Goal: Information Seeking & Learning: Learn about a topic

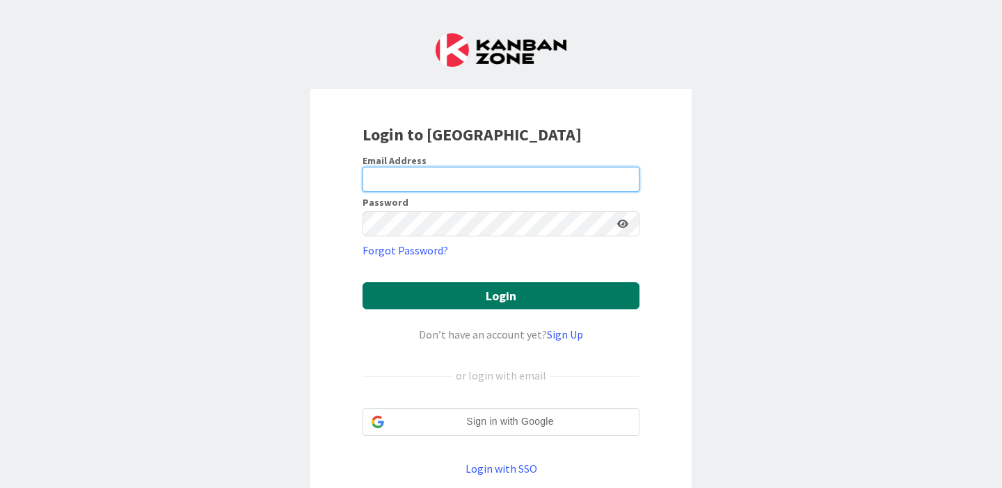
type input "[PERSON_NAME][EMAIL_ADDRESS][PERSON_NAME][DOMAIN_NAME]"
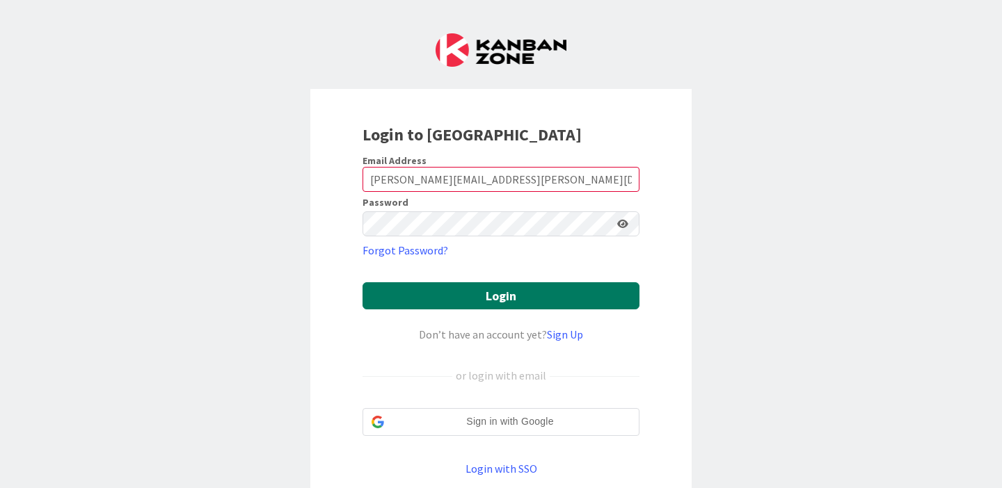
click at [434, 285] on button "Login" at bounding box center [500, 295] width 277 height 27
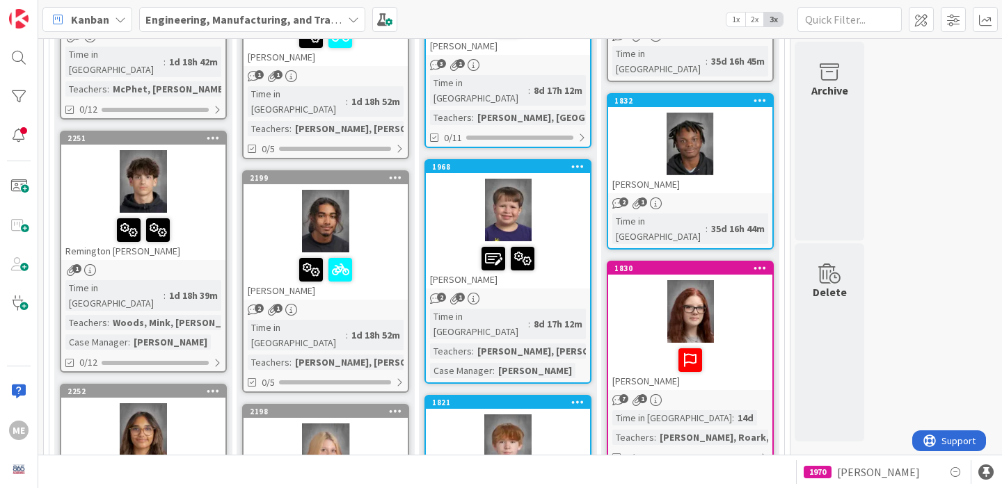
scroll to position [305, 0]
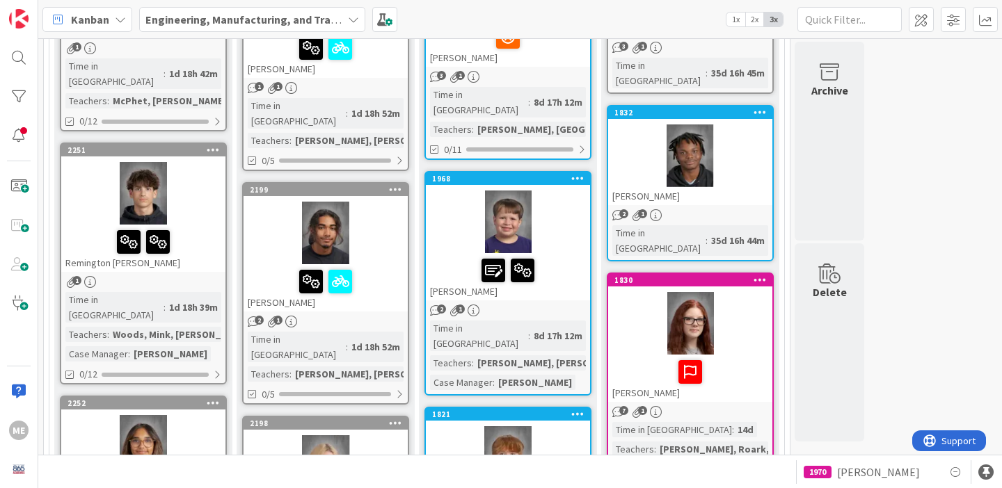
click at [200, 247] on div "Remington [PERSON_NAME]" at bounding box center [143, 248] width 164 height 47
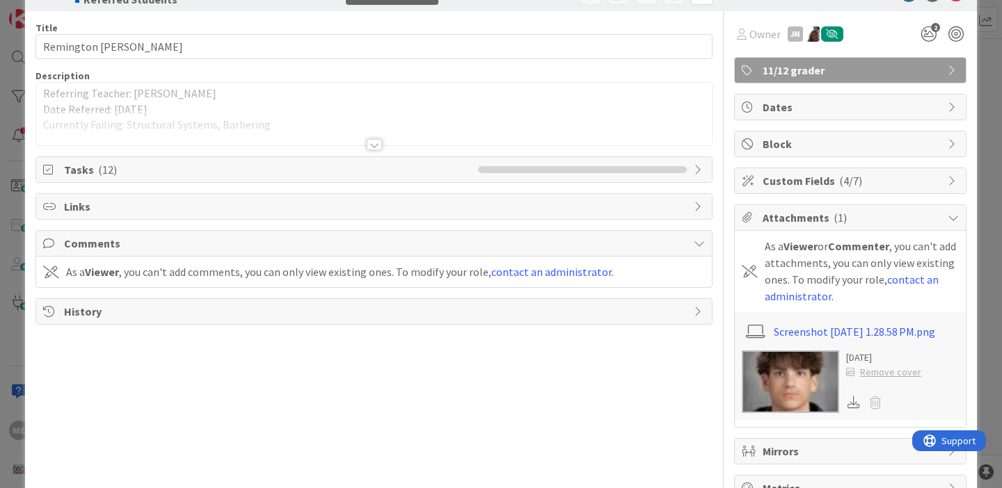
scroll to position [39, 0]
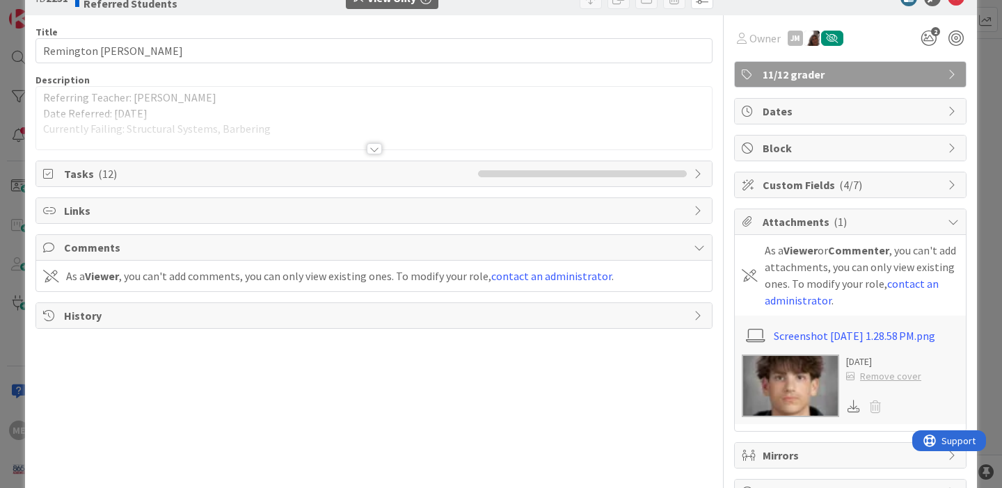
click at [266, 175] on span "Tasks ( 12 )" at bounding box center [267, 174] width 407 height 17
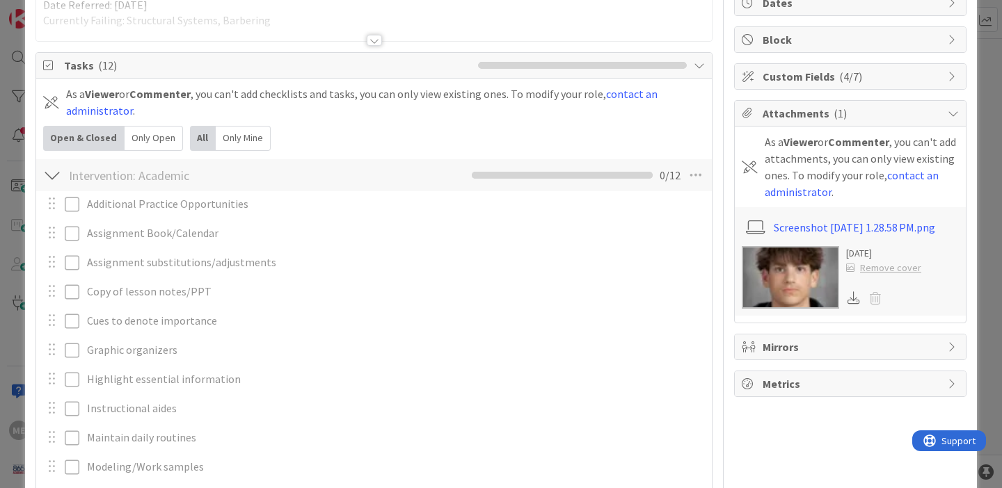
scroll to position [144, 0]
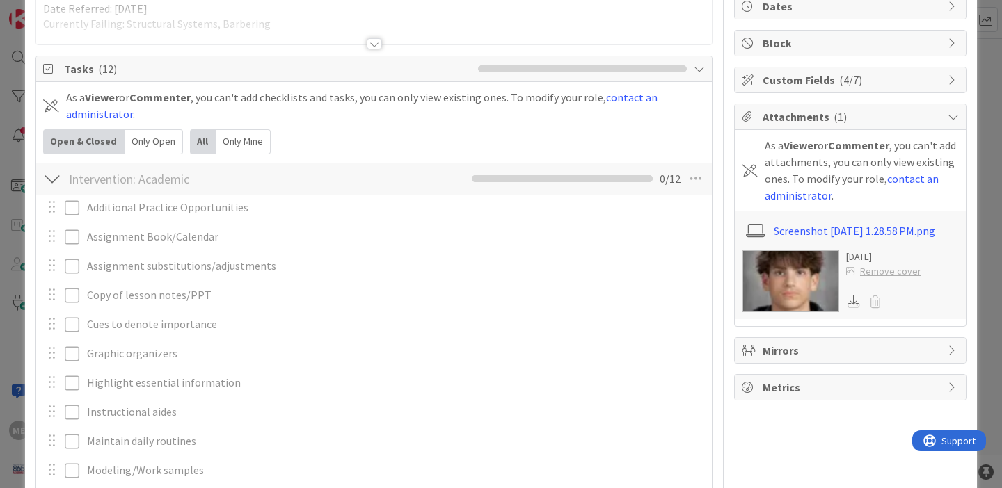
click at [58, 175] on div at bounding box center [52, 178] width 18 height 25
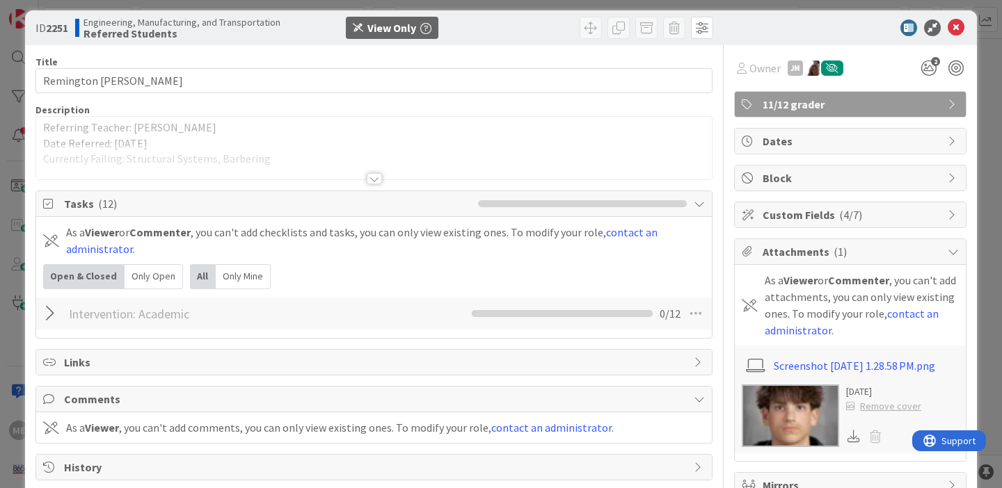
scroll to position [0, 0]
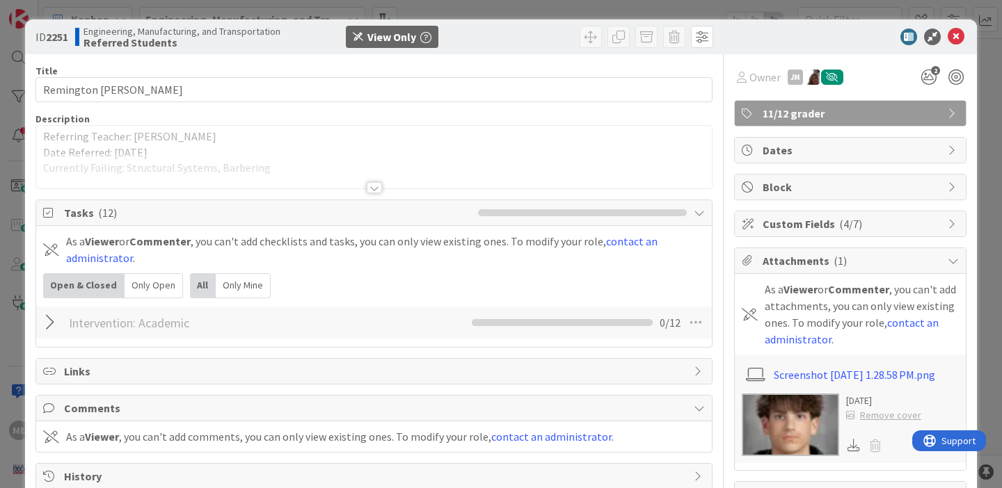
click at [184, 145] on p "Date Referred: [DATE]" at bounding box center [373, 153] width 661 height 16
click at [376, 191] on div at bounding box center [374, 187] width 15 height 11
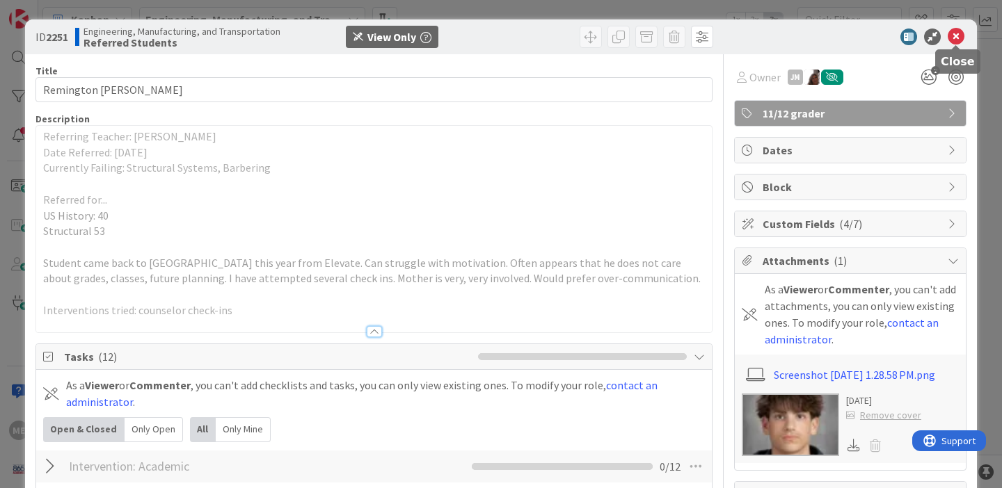
click at [958, 38] on icon at bounding box center [955, 37] width 17 height 17
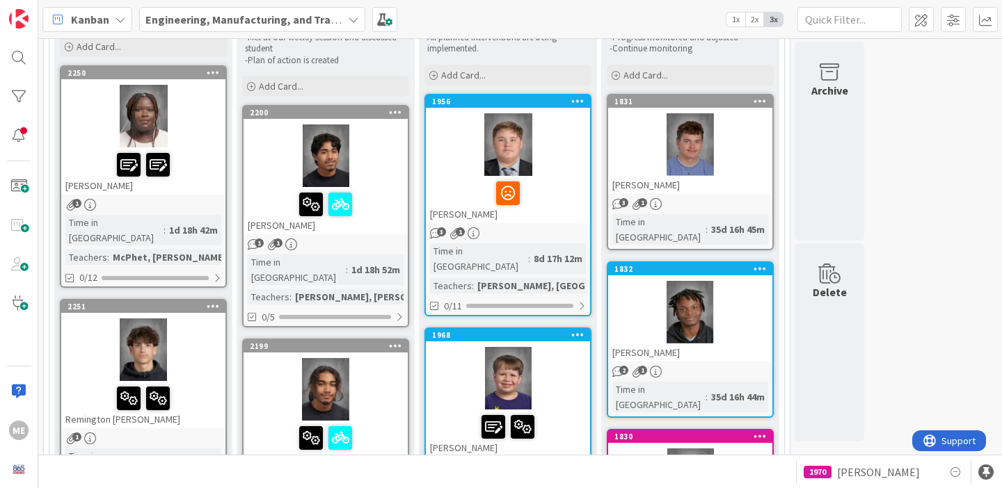
scroll to position [148, 0]
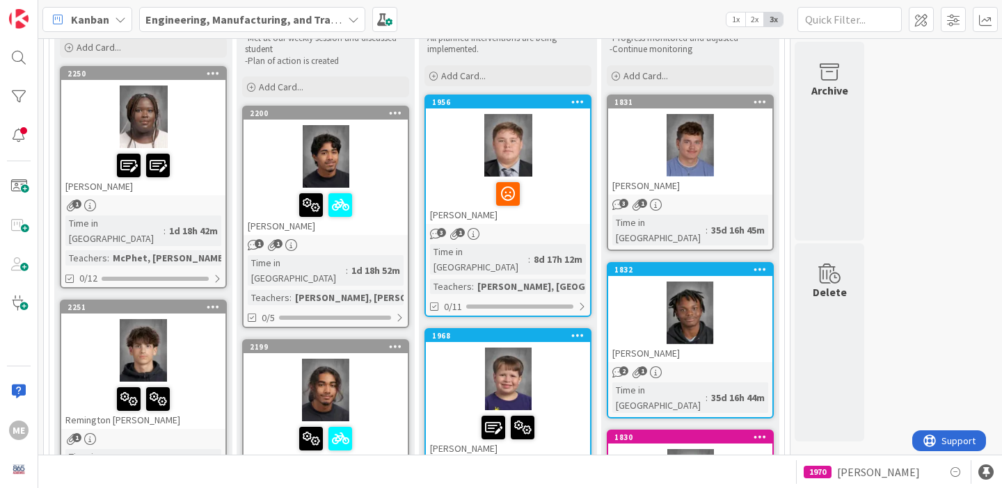
click at [178, 200] on div "1" at bounding box center [143, 206] width 164 height 12
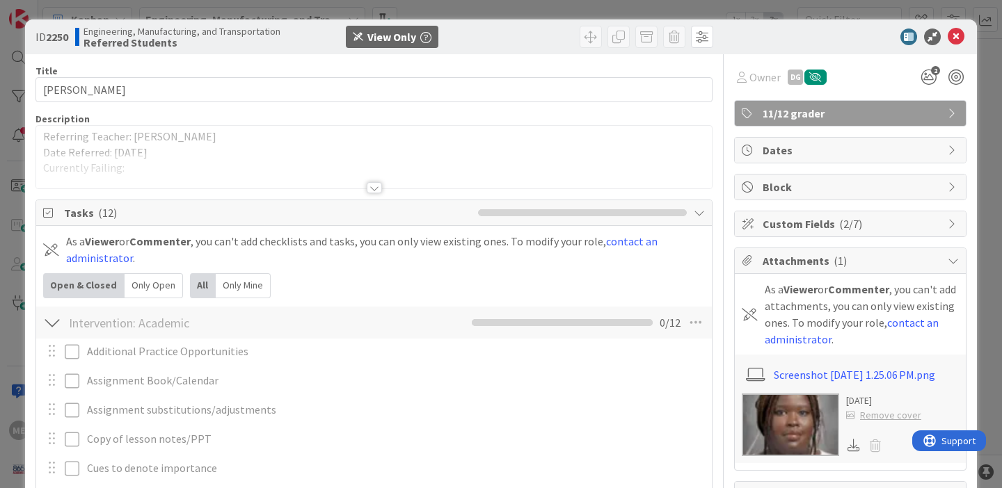
click at [138, 169] on div at bounding box center [373, 170] width 675 height 35
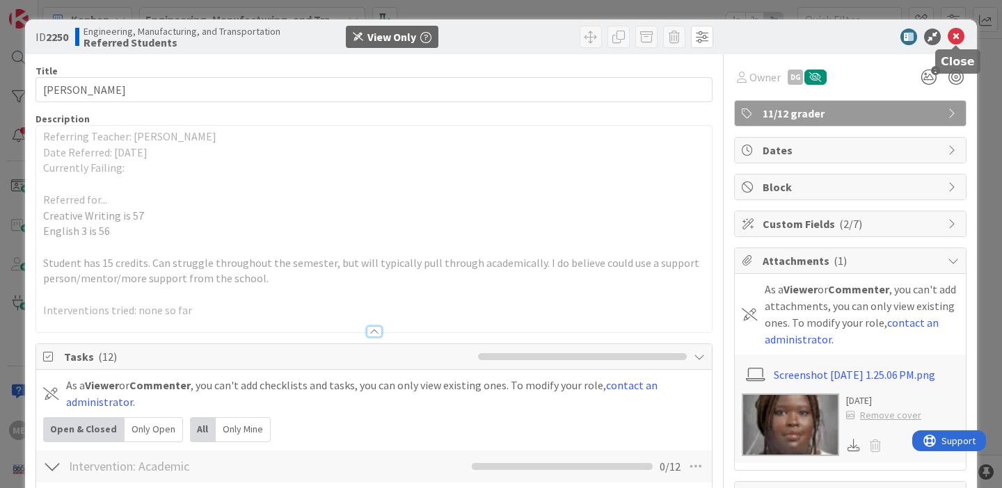
click at [951, 38] on icon at bounding box center [955, 37] width 17 height 17
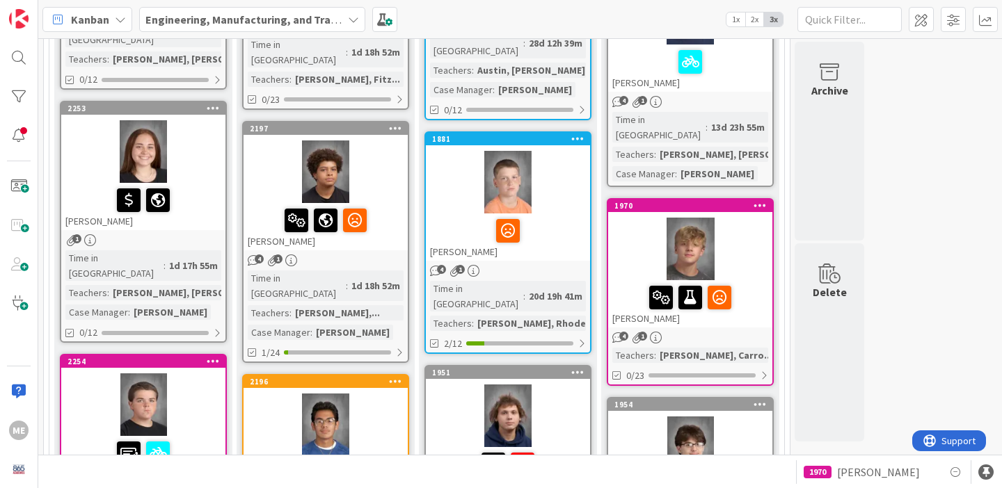
scroll to position [837, 0]
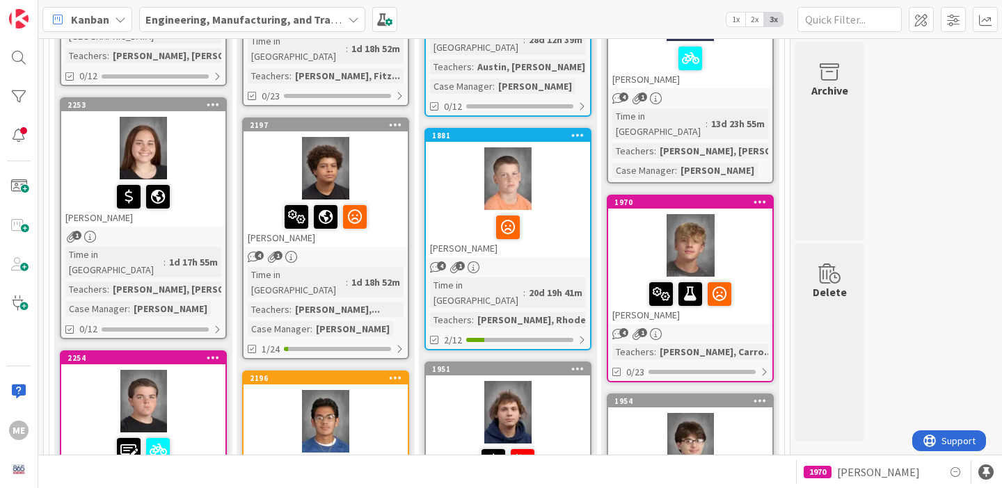
click at [153, 200] on div "2253 [PERSON_NAME] 1 Time in [GEOGRAPHIC_DATA] : 1d 17h 55m Teachers : [PERSON_…" at bounding box center [143, 218] width 167 height 242
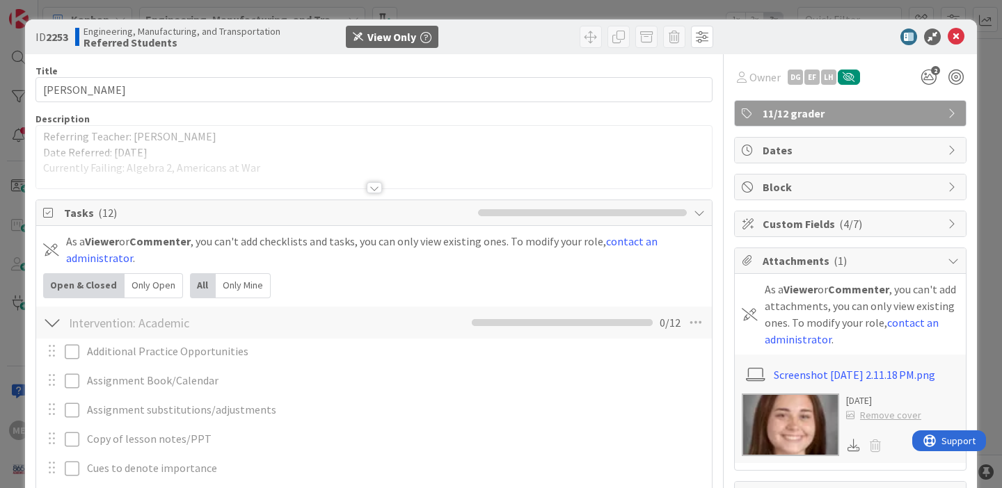
click at [141, 175] on div at bounding box center [373, 170] width 675 height 35
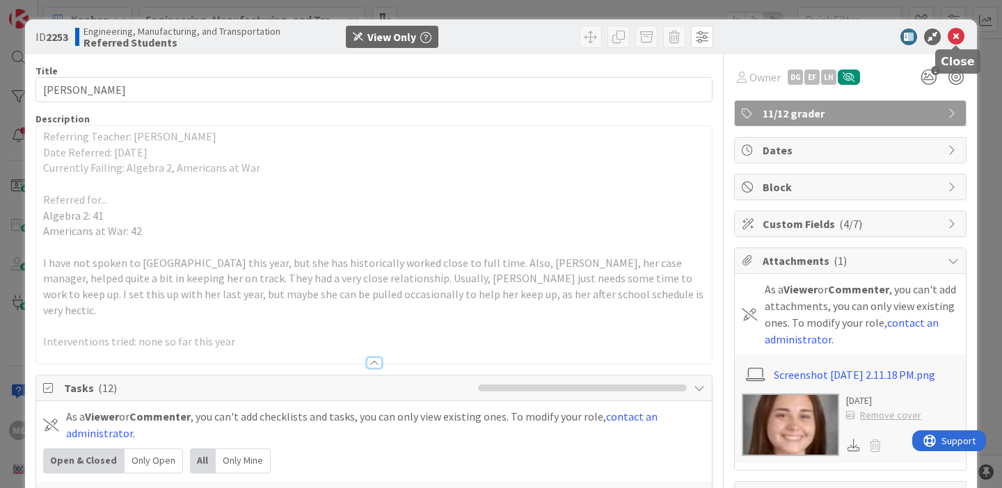
click at [961, 36] on icon at bounding box center [955, 37] width 17 height 17
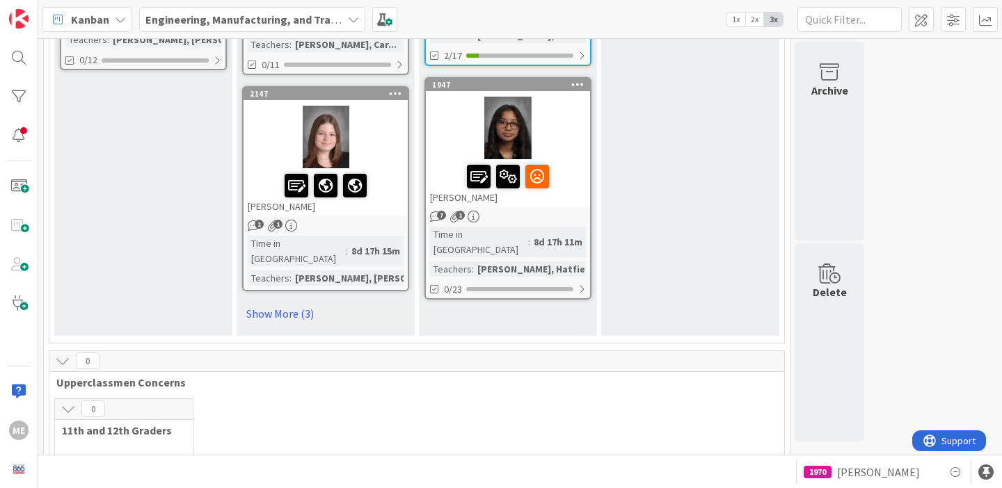
scroll to position [2273, 0]
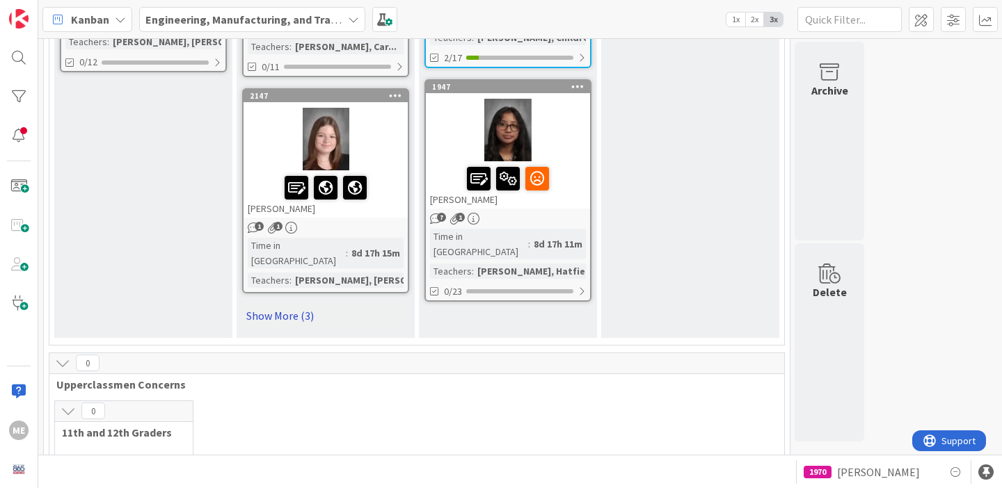
click at [271, 305] on link "Show More (3)" at bounding box center [325, 316] width 167 height 22
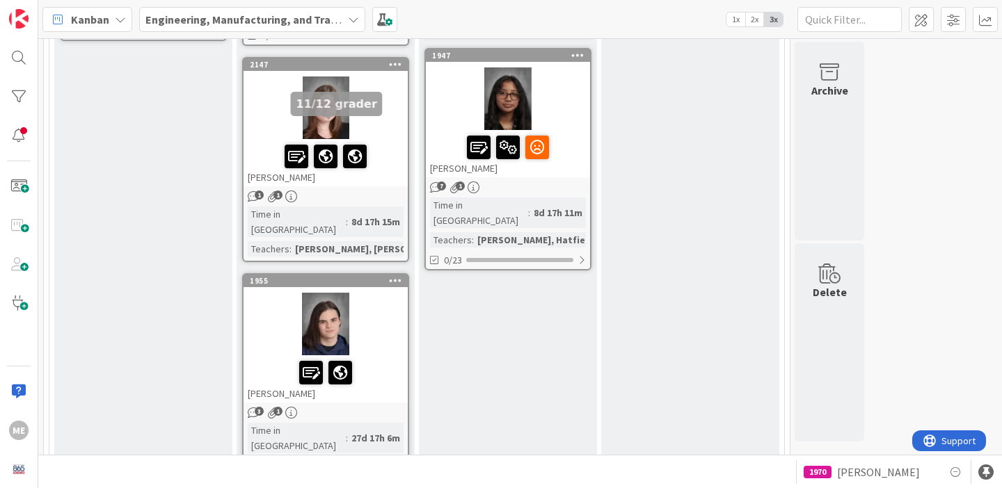
scroll to position [2309, 0]
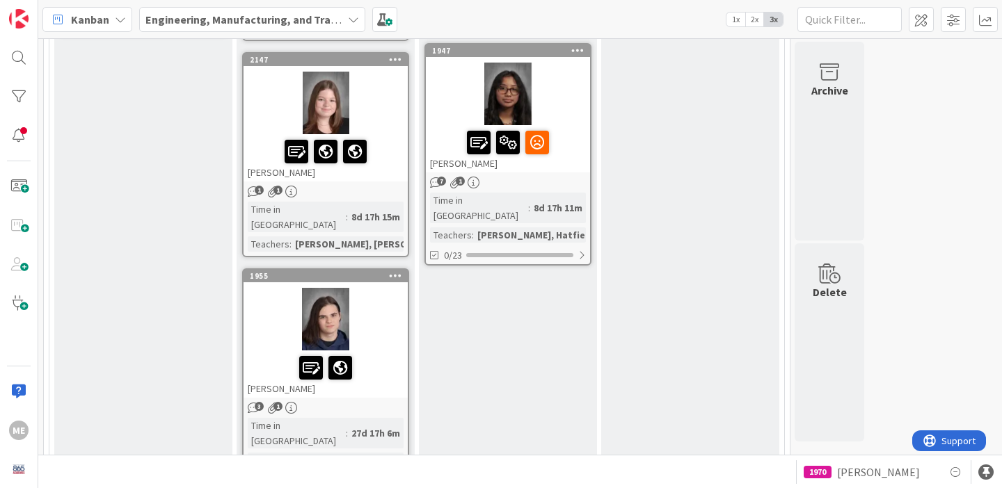
click at [320, 288] on div at bounding box center [325, 319] width 164 height 63
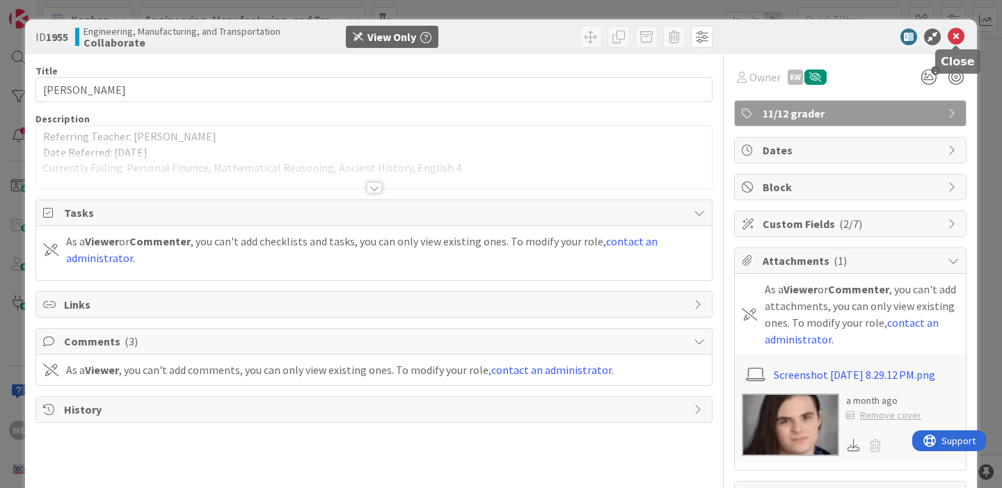
click at [957, 32] on icon at bounding box center [955, 37] width 17 height 17
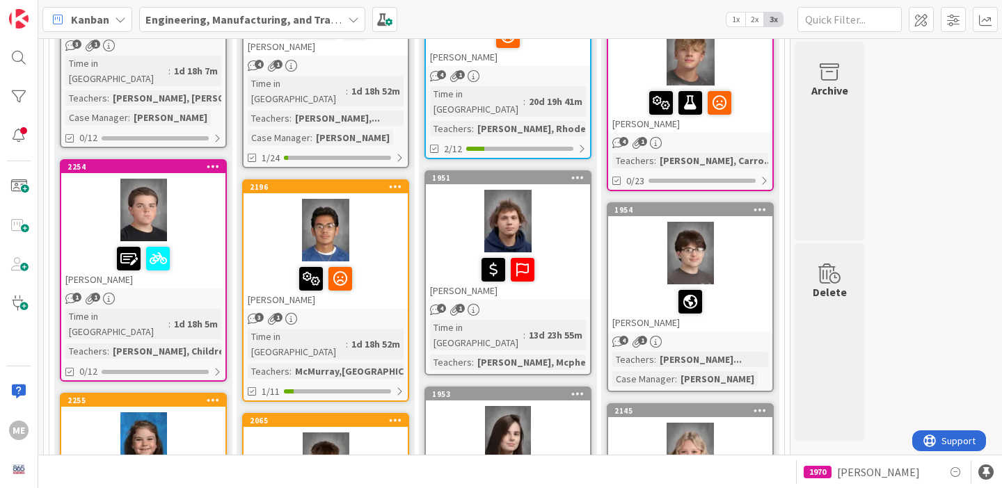
scroll to position [1037, 0]
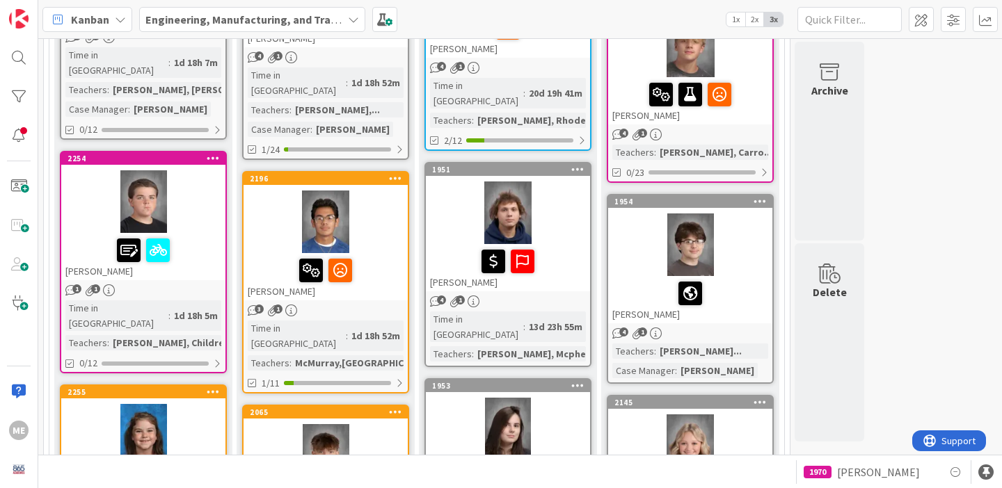
click at [196, 236] on div at bounding box center [143, 250] width 156 height 29
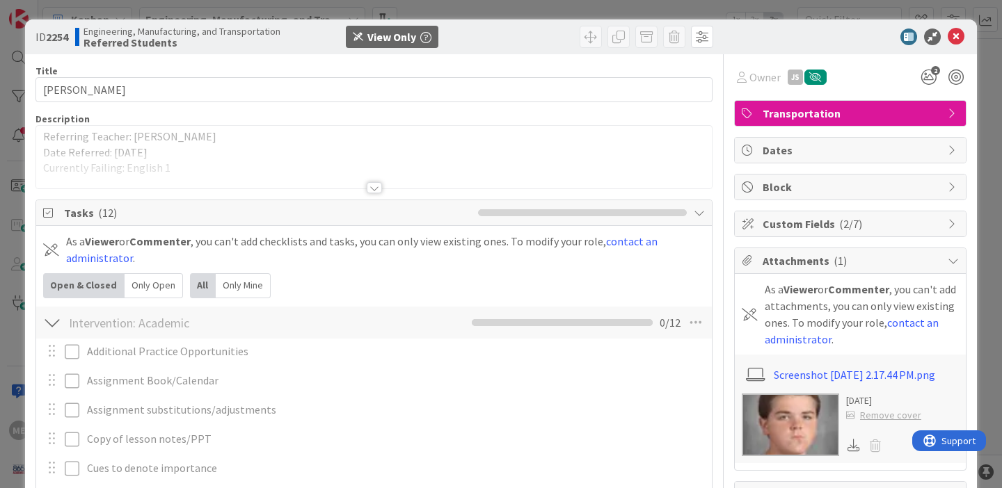
click at [207, 147] on p "Date Referred: [DATE]" at bounding box center [373, 153] width 661 height 16
click at [377, 189] on div at bounding box center [374, 187] width 15 height 11
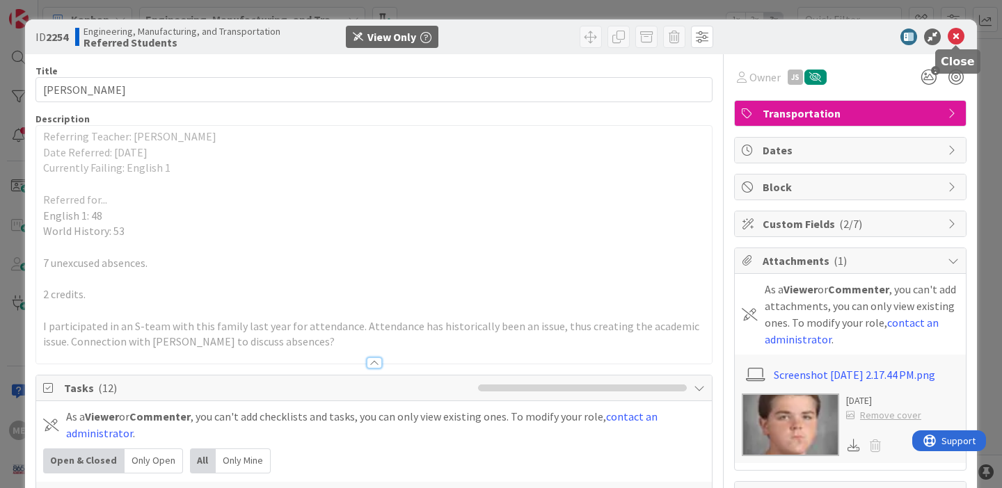
click at [958, 40] on icon at bounding box center [955, 37] width 17 height 17
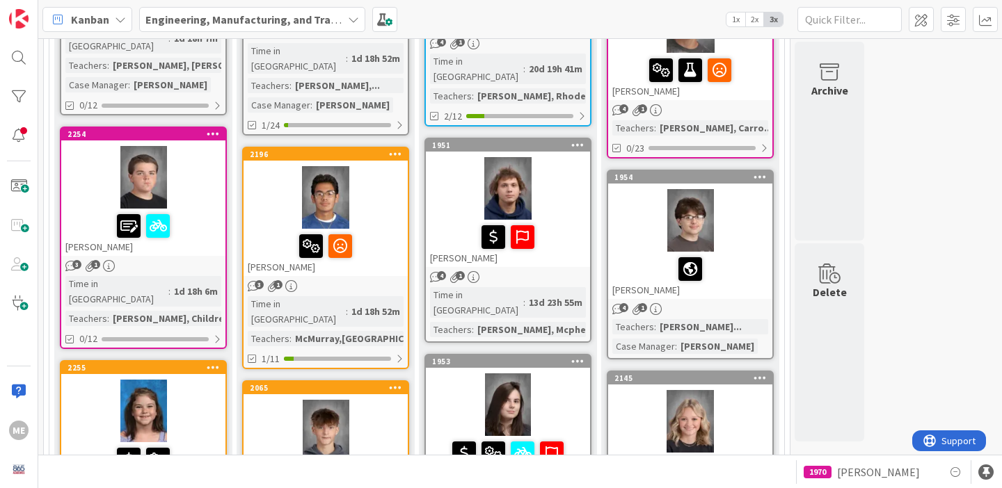
scroll to position [1047, 0]
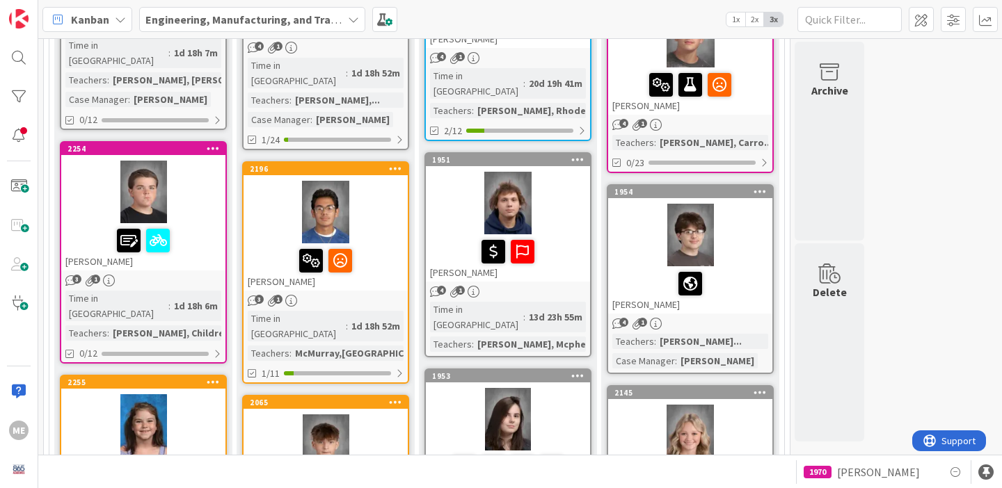
click at [151, 161] on div at bounding box center [143, 192] width 164 height 63
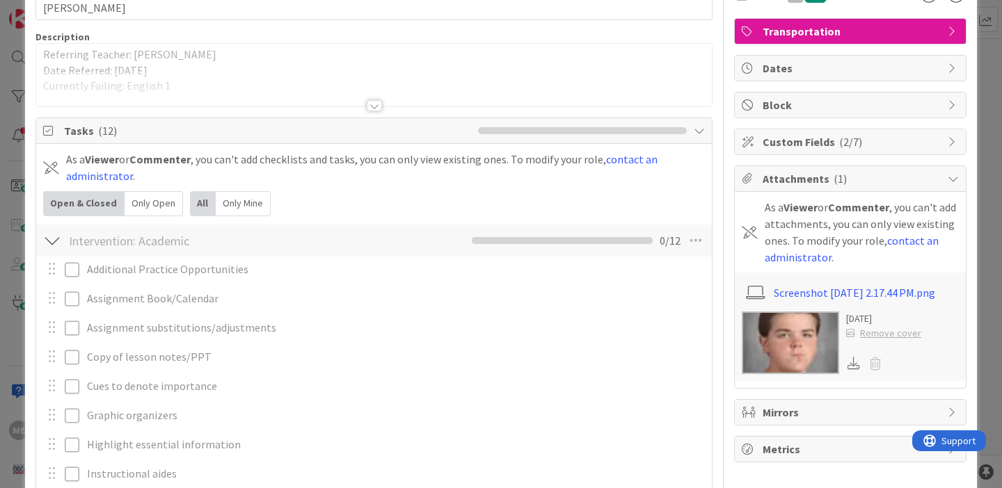
scroll to position [83, 0]
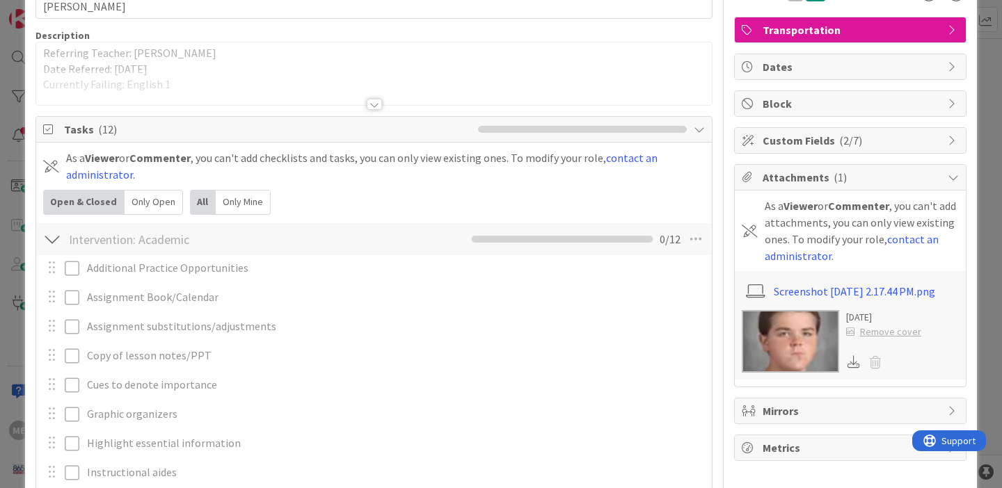
click at [780, 364] on img at bounding box center [789, 341] width 97 height 63
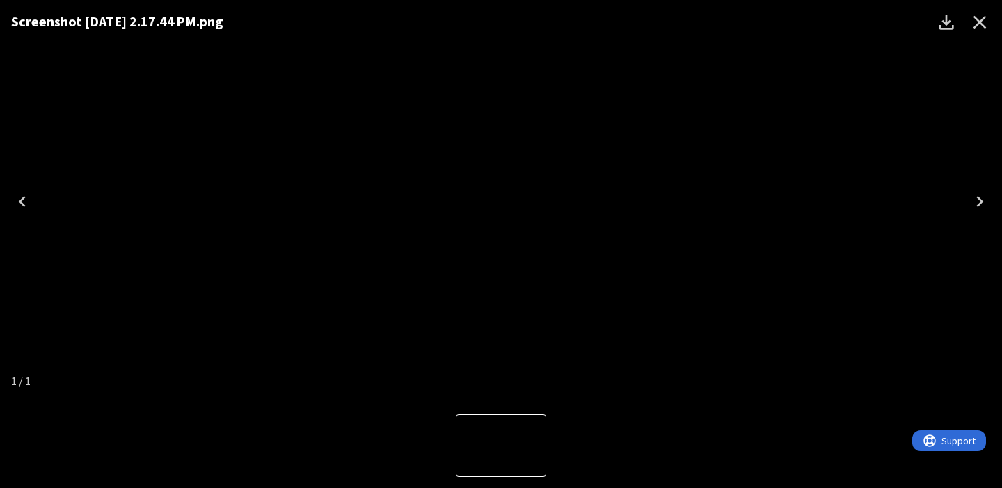
click at [978, 27] on icon "Close" at bounding box center [979, 22] width 22 height 22
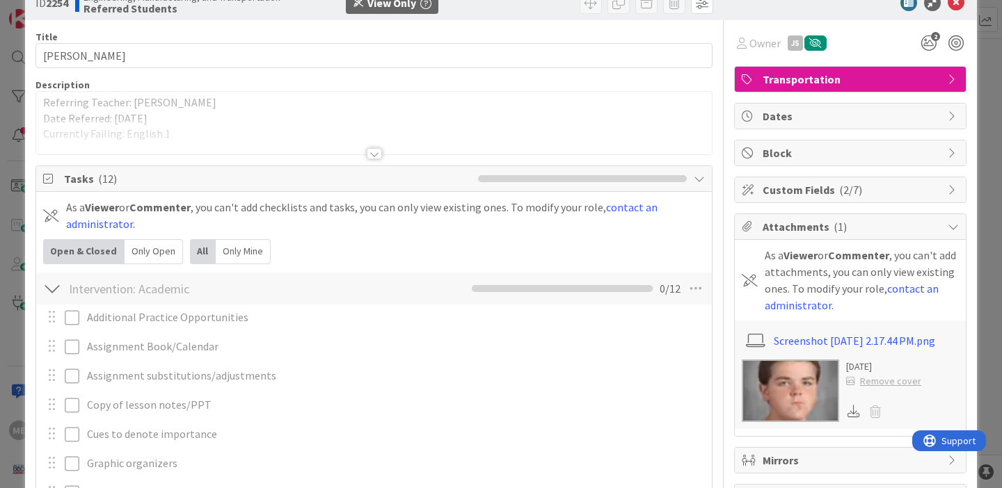
scroll to position [0, 0]
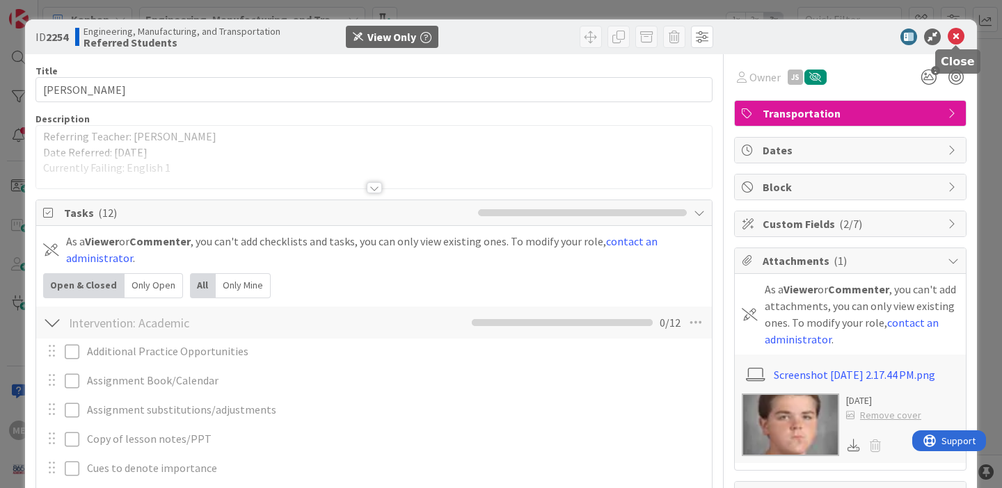
click at [959, 36] on icon at bounding box center [955, 37] width 17 height 17
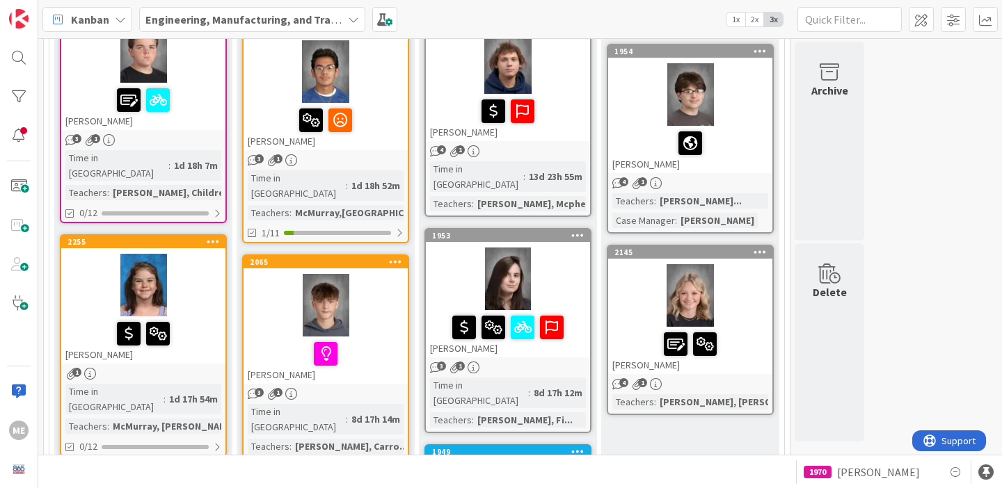
scroll to position [1194, 0]
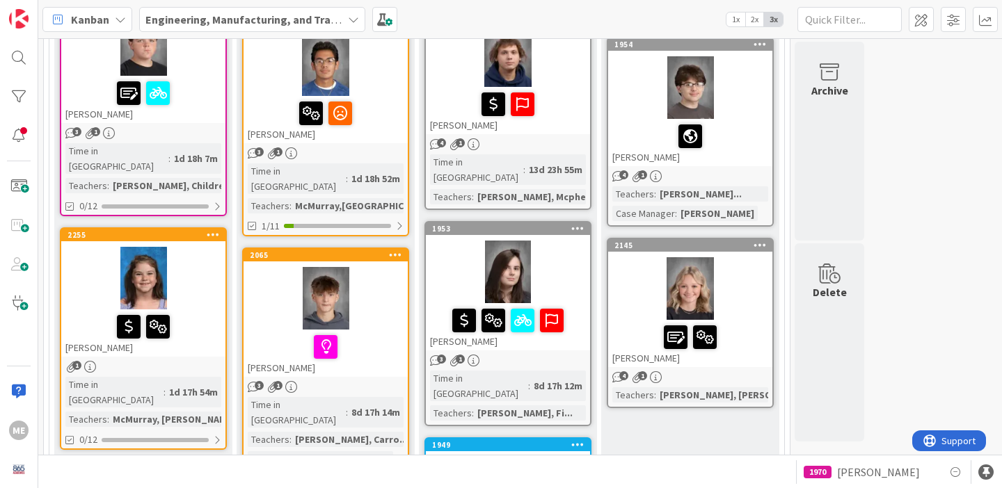
click at [195, 377] on div "Time in Column : 1d 17h 54m Teachers : [PERSON_NAME], [PERSON_NAME], G..." at bounding box center [143, 402] width 156 height 50
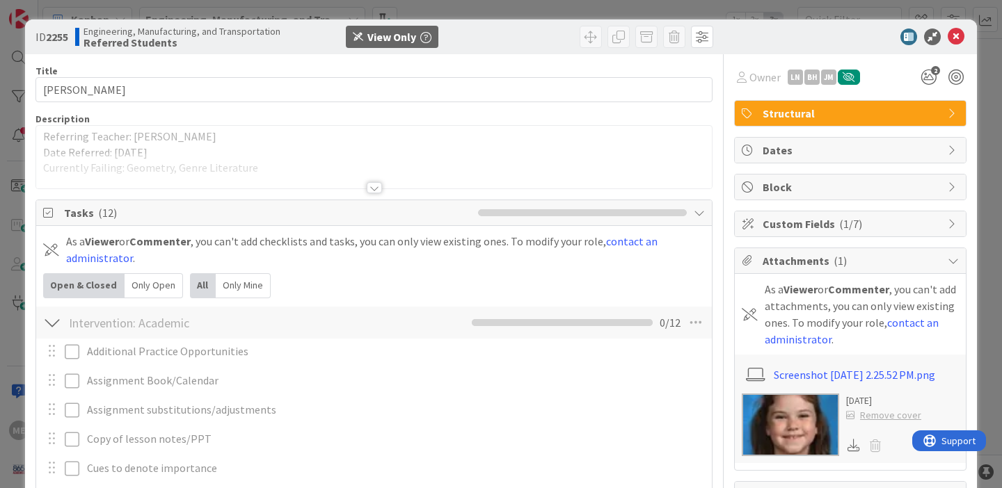
click at [208, 172] on div at bounding box center [373, 170] width 675 height 35
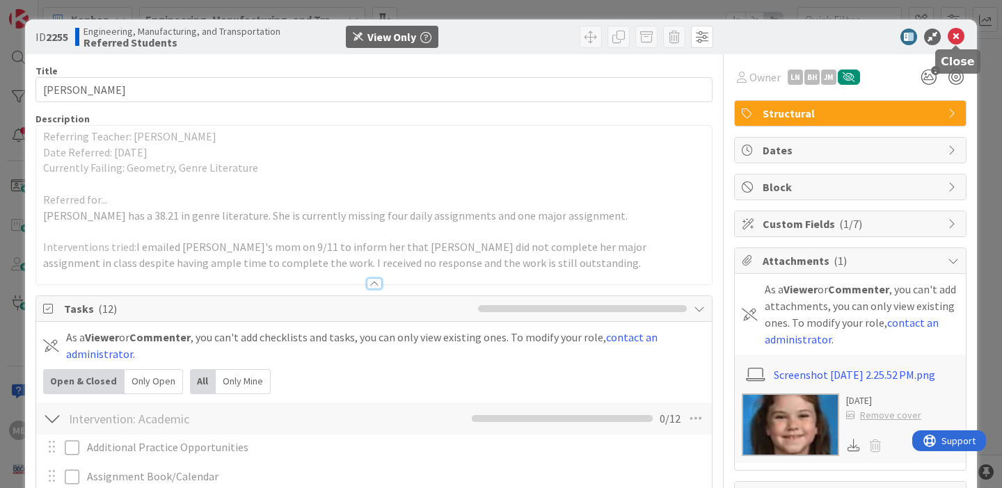
click at [954, 39] on icon at bounding box center [955, 37] width 17 height 17
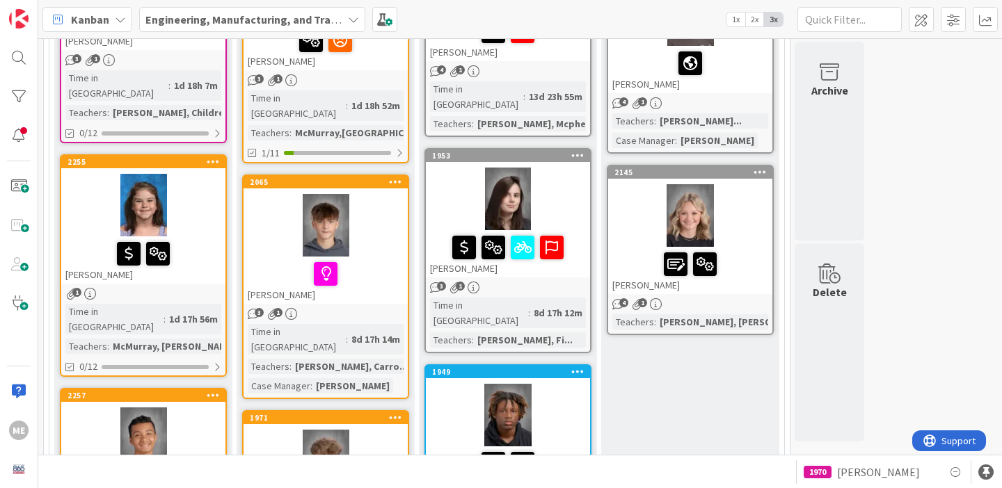
scroll to position [1269, 0]
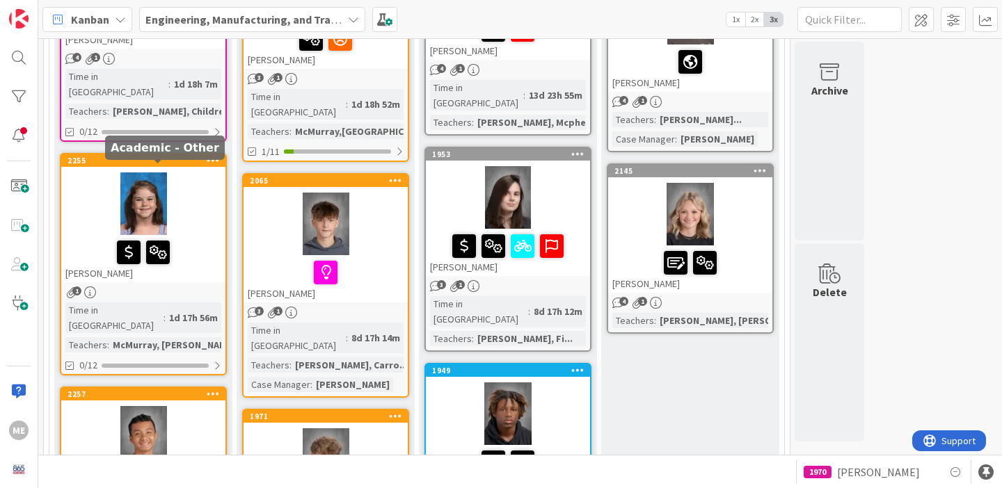
click at [182, 235] on div "[PERSON_NAME]" at bounding box center [143, 258] width 164 height 47
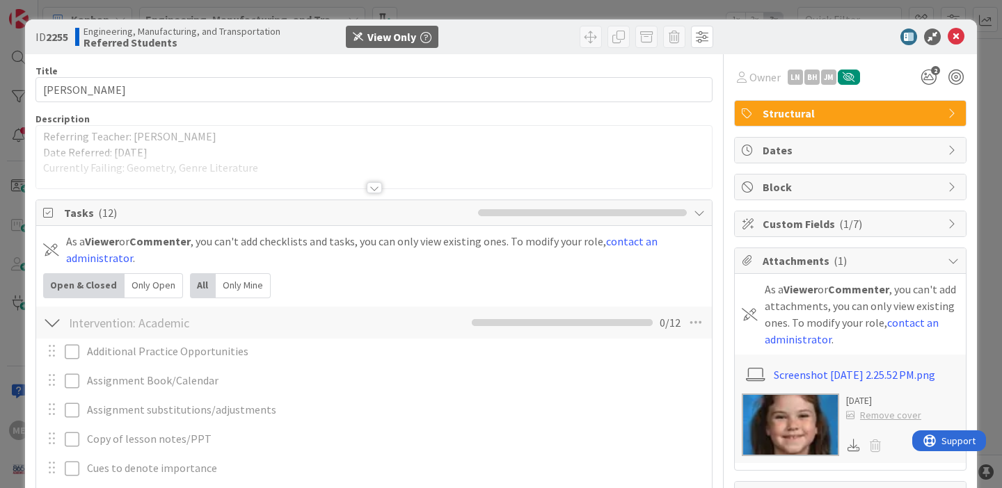
click at [379, 190] on div at bounding box center [374, 187] width 15 height 11
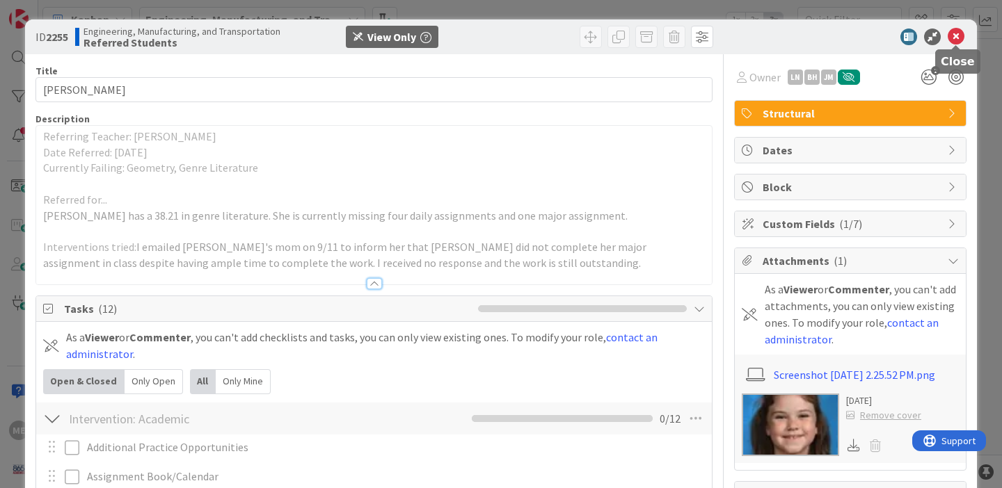
click at [956, 37] on icon at bounding box center [955, 37] width 17 height 17
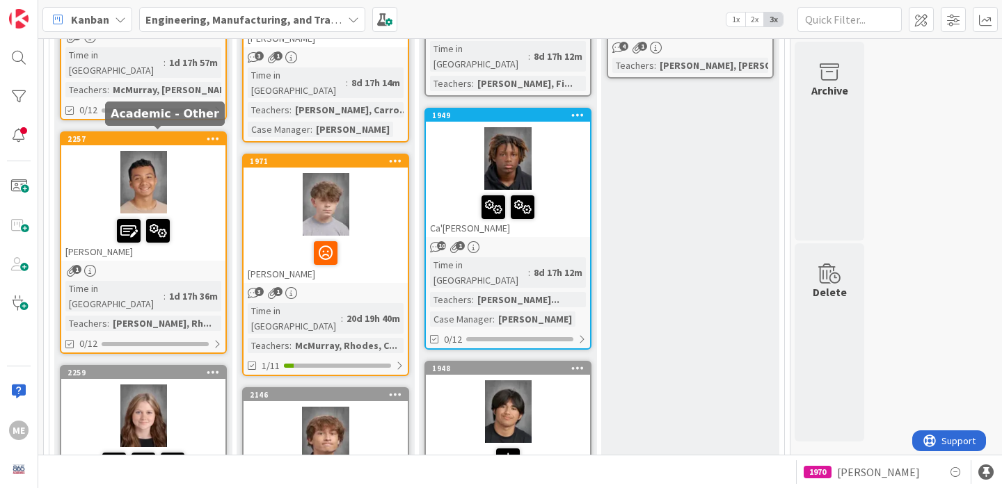
scroll to position [1519, 0]
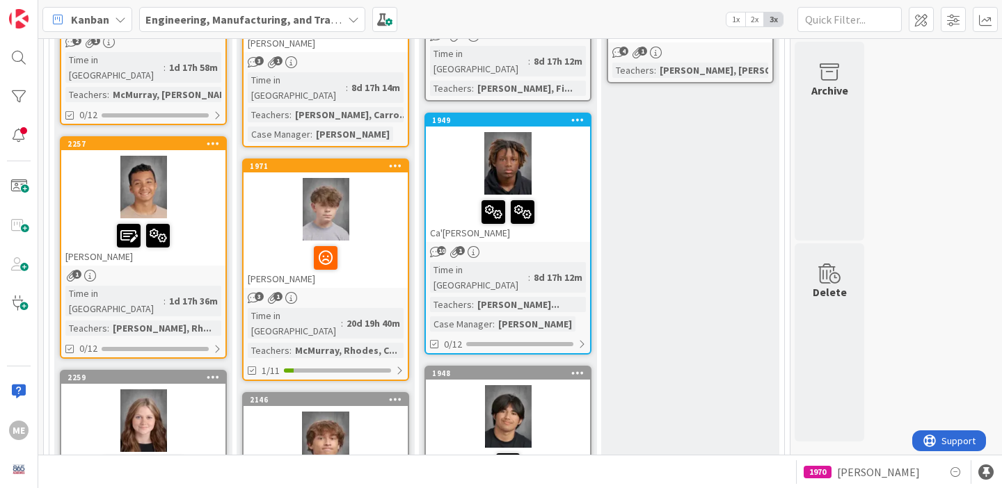
click at [201, 218] on div "[PERSON_NAME]" at bounding box center [143, 241] width 164 height 47
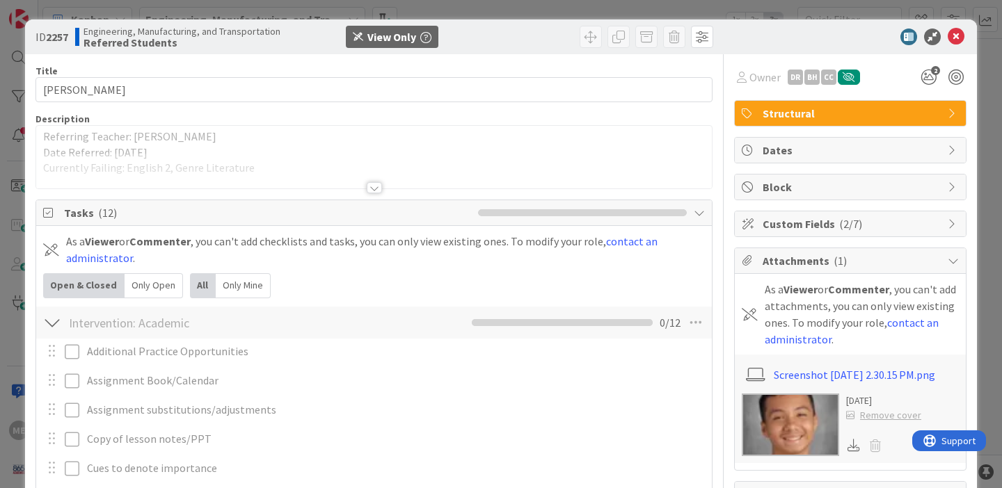
click at [174, 151] on p "Date Referred: [DATE]" at bounding box center [373, 153] width 661 height 16
click at [308, 159] on div at bounding box center [373, 170] width 675 height 35
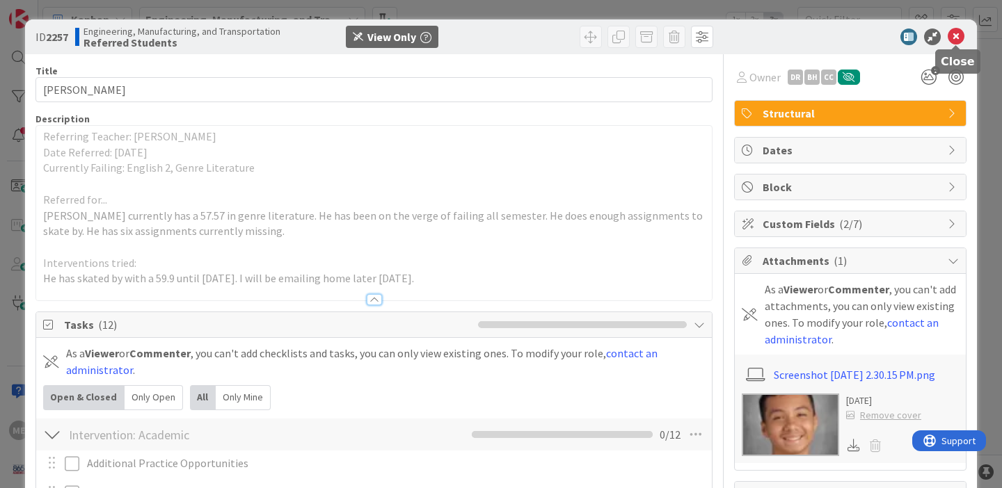
click at [955, 33] on icon at bounding box center [955, 37] width 17 height 17
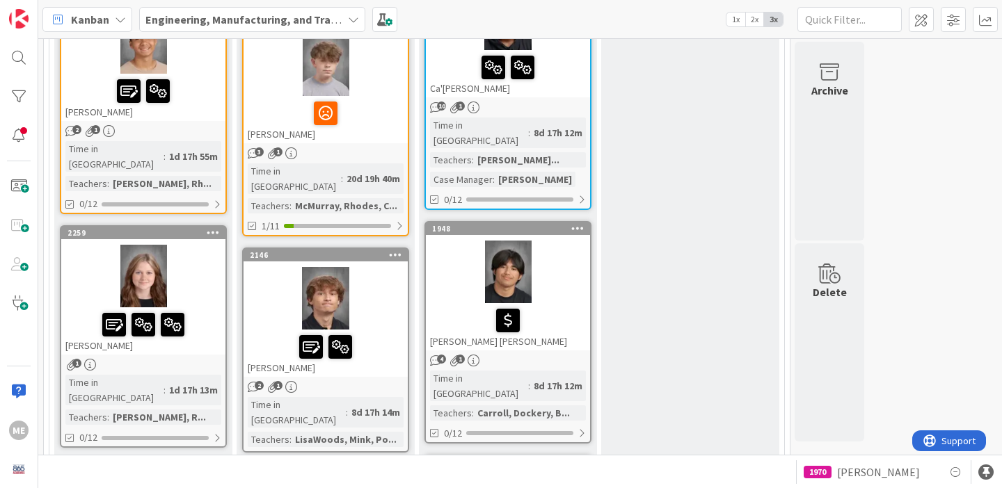
scroll to position [1683, 0]
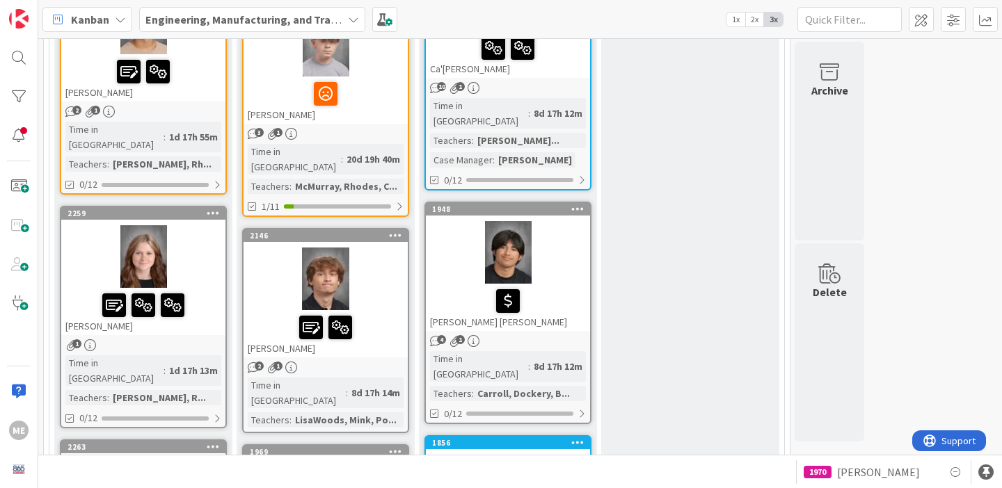
click at [203, 291] on div at bounding box center [143, 305] width 156 height 29
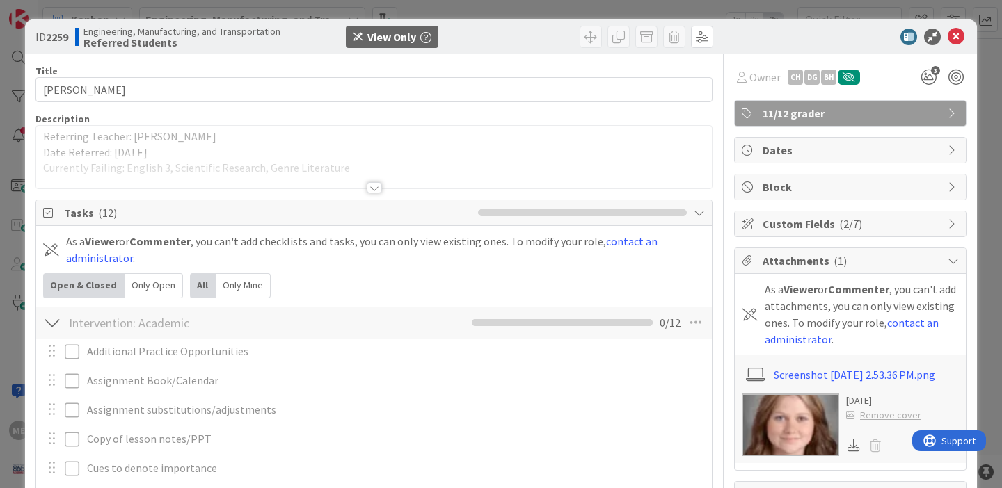
click at [193, 174] on div at bounding box center [373, 170] width 675 height 35
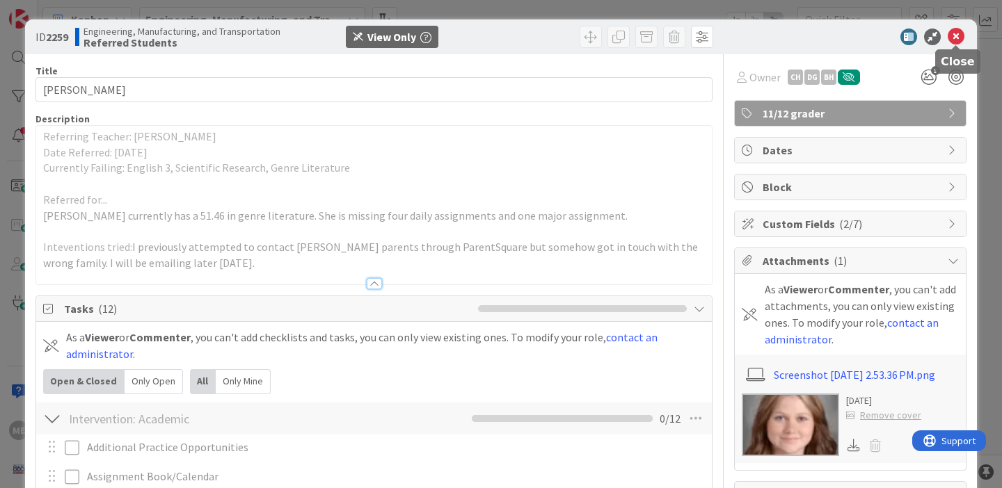
click at [960, 39] on icon at bounding box center [955, 37] width 17 height 17
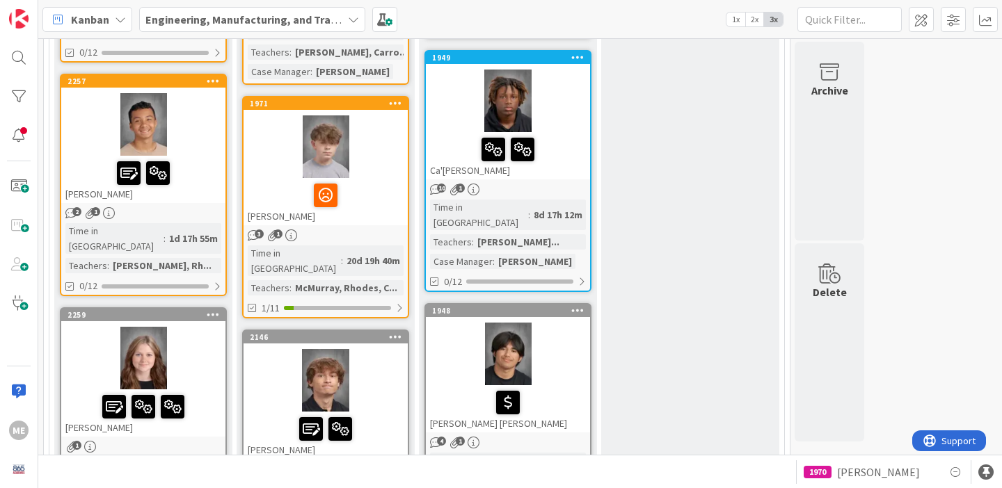
click at [349, 23] on icon at bounding box center [353, 19] width 11 height 11
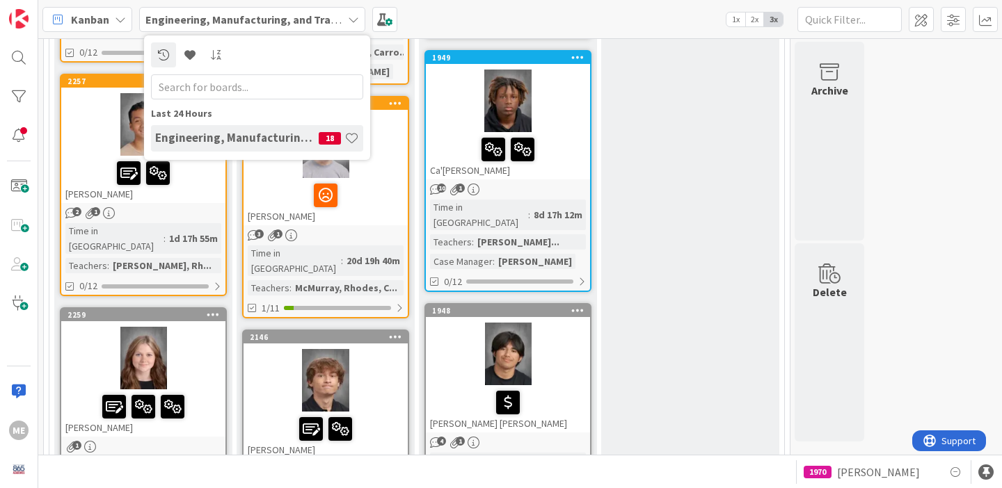
click at [130, 33] on div "Kanban Engineering, Manufacturing, and Transportation Last 24 Hours Engineering…" at bounding box center [519, 19] width 963 height 38
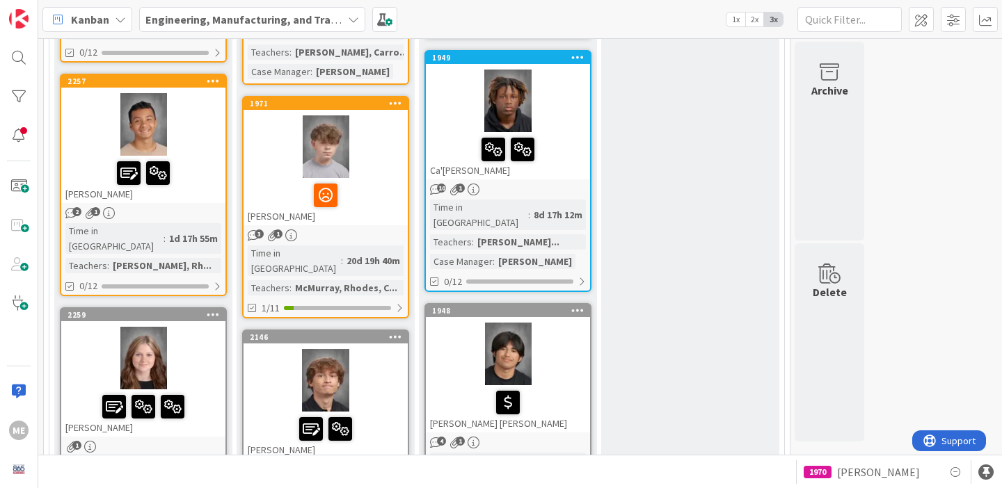
click at [118, 26] on div "Kanban" at bounding box center [87, 19] width 90 height 25
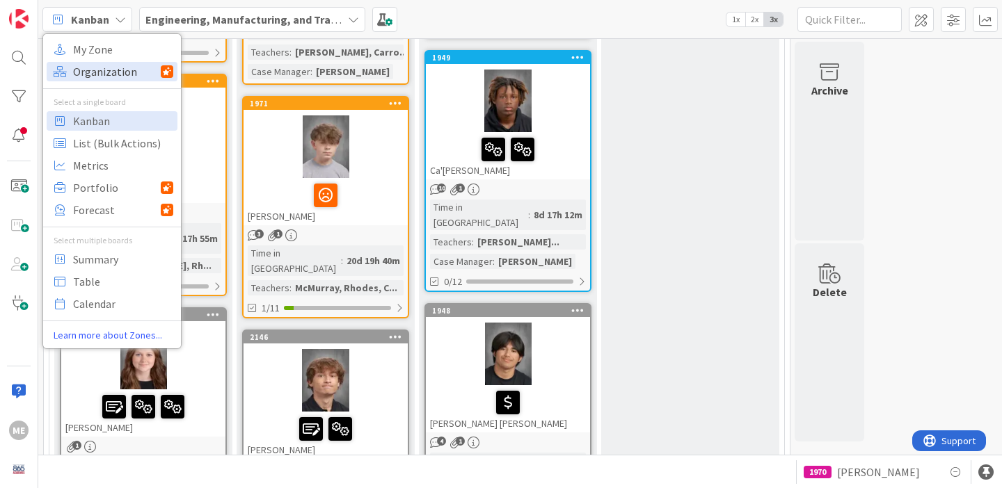
click at [104, 73] on span "Organization" at bounding box center [117, 71] width 88 height 21
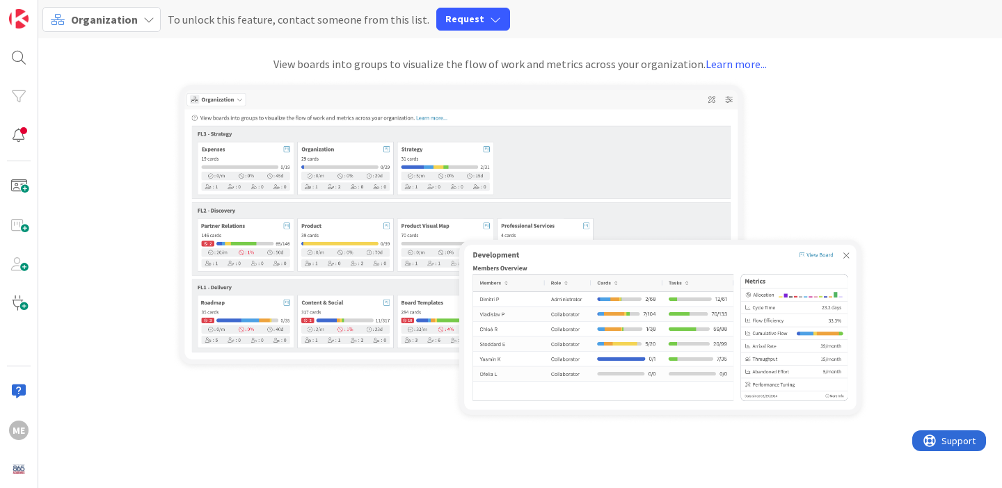
click at [145, 22] on icon at bounding box center [148, 19] width 11 height 11
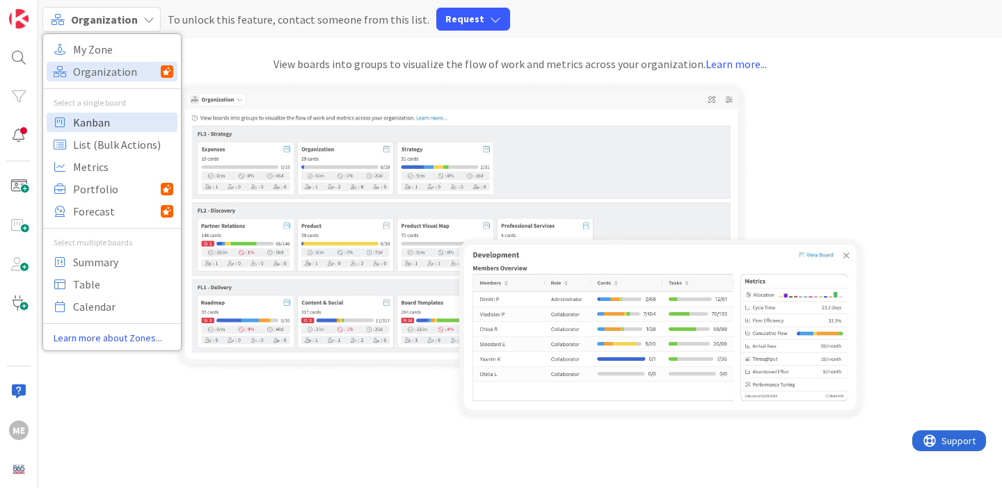
click at [100, 120] on span "Kanban" at bounding box center [123, 122] width 100 height 21
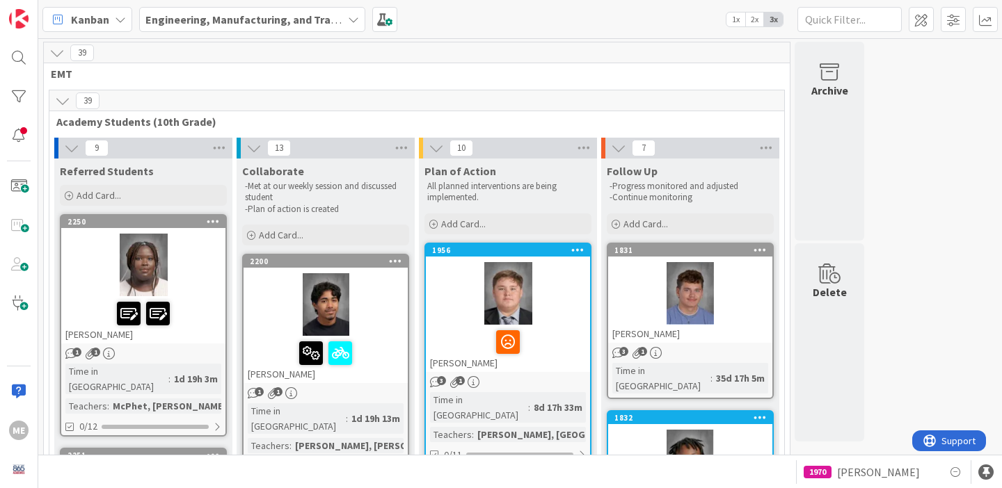
click at [321, 22] on b "Engineering, Manufacturing, and Transportation" at bounding box center [268, 20] width 246 height 14
click at [222, 61] on link at bounding box center [216, 54] width 25 height 25
click at [222, 60] on link at bounding box center [216, 54] width 25 height 25
click at [162, 58] on icon at bounding box center [163, 54] width 11 height 11
click at [191, 92] on input "fr" at bounding box center [257, 86] width 212 height 25
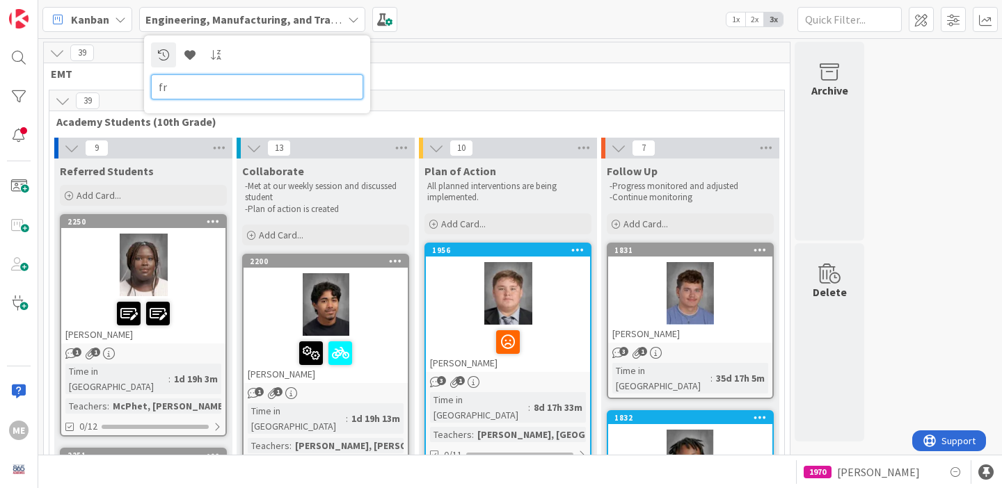
drag, startPoint x: 191, startPoint y: 92, endPoint x: 132, endPoint y: 89, distance: 58.5
click at [132, 89] on div "Kanban Engineering, Manufacturing, and Transportation fr 1x 2x 3x 39 EMT 39 Aca…" at bounding box center [519, 244] width 963 height 488
click at [215, 61] on link at bounding box center [216, 54] width 25 height 25
click at [185, 94] on input "fr" at bounding box center [257, 86] width 212 height 25
type input "f"
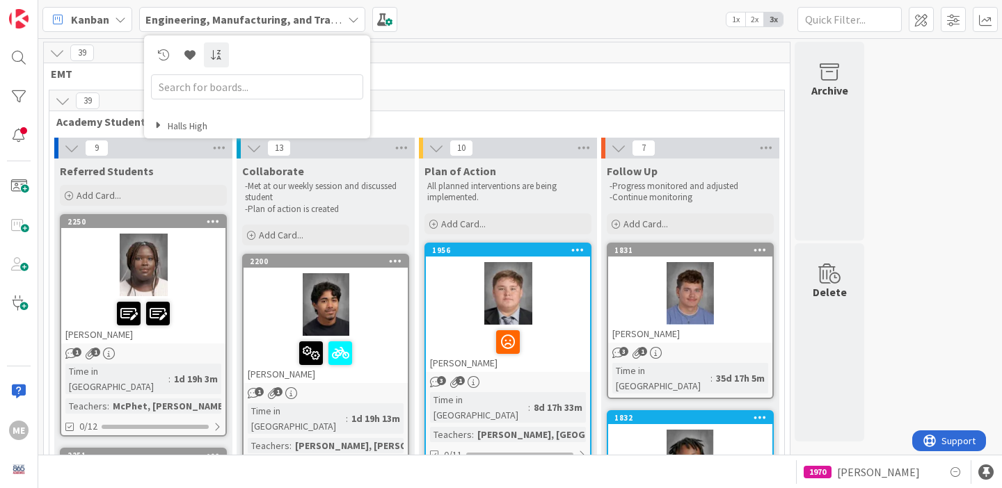
click at [319, 17] on b "Engineering, Manufacturing, and Transportation" at bounding box center [268, 20] width 246 height 14
click at [175, 123] on h4 "Halls High" at bounding box center [259, 126] width 208 height 12
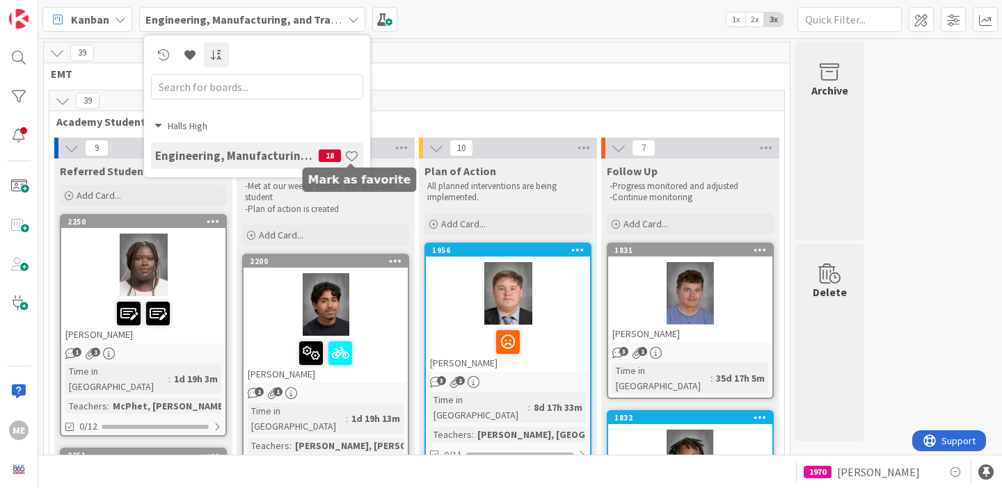
click at [353, 157] on span at bounding box center [351, 156] width 15 height 15
click at [277, 156] on h4 "Engineering, Manufacturing, and Transportation" at bounding box center [236, 156] width 163 height 14
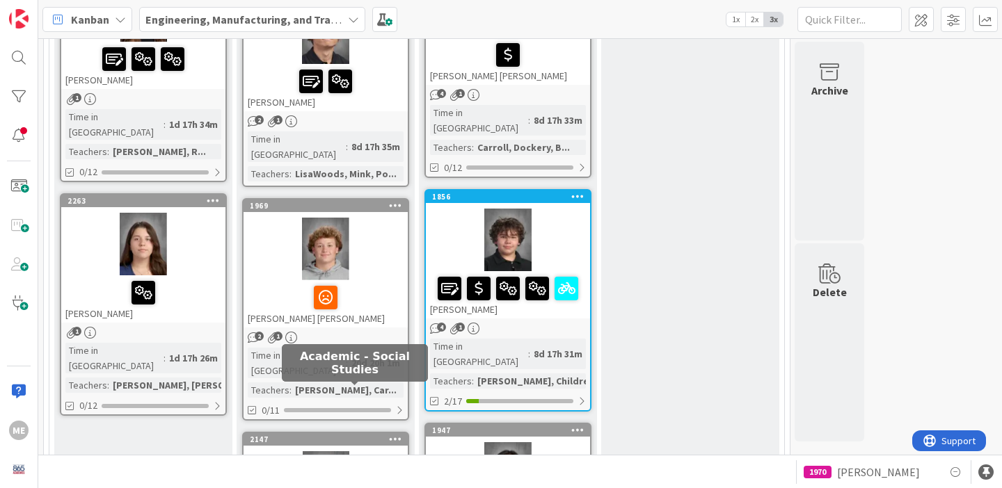
scroll to position [1919, 0]
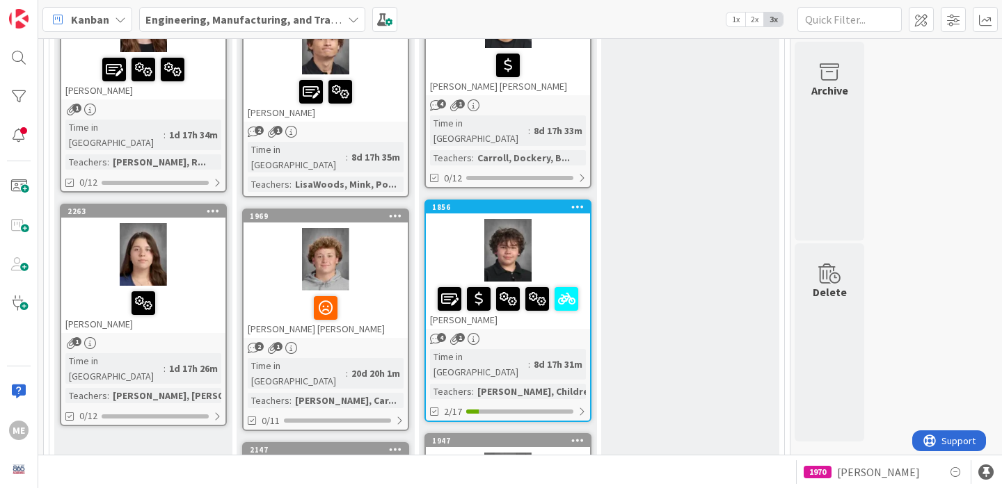
click at [165, 229] on div "2263 [PERSON_NAME] 1 Time in [GEOGRAPHIC_DATA] : 1d 17h 26m Teachers : [PERSON_…" at bounding box center [143, 315] width 167 height 223
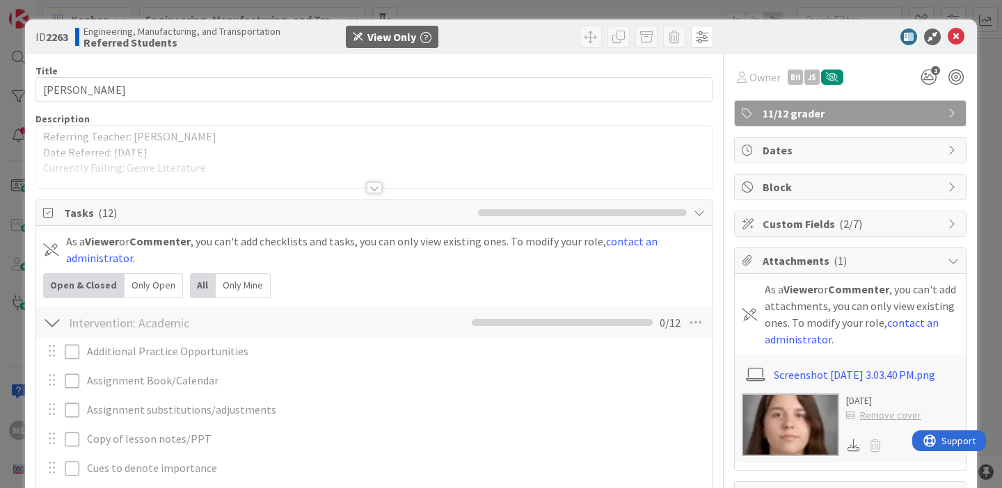
click at [375, 188] on div at bounding box center [374, 187] width 15 height 11
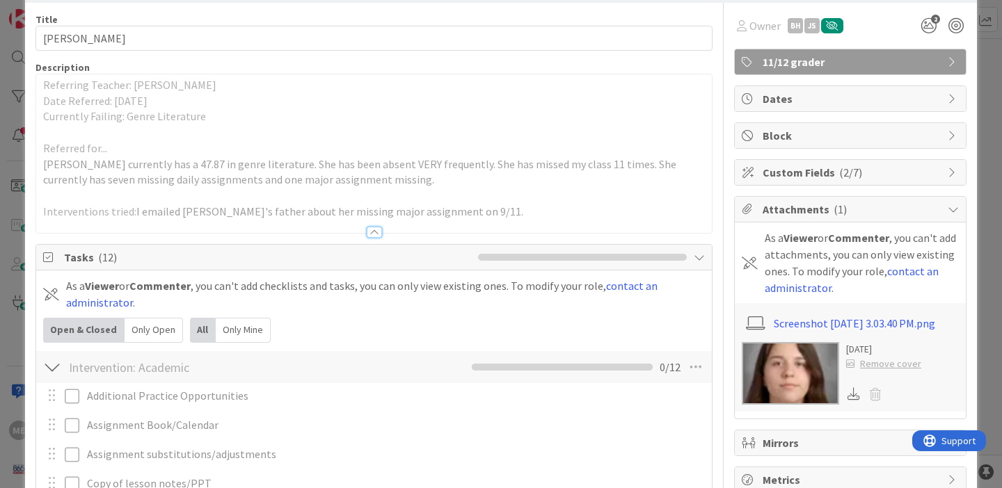
scroll to position [81, 0]
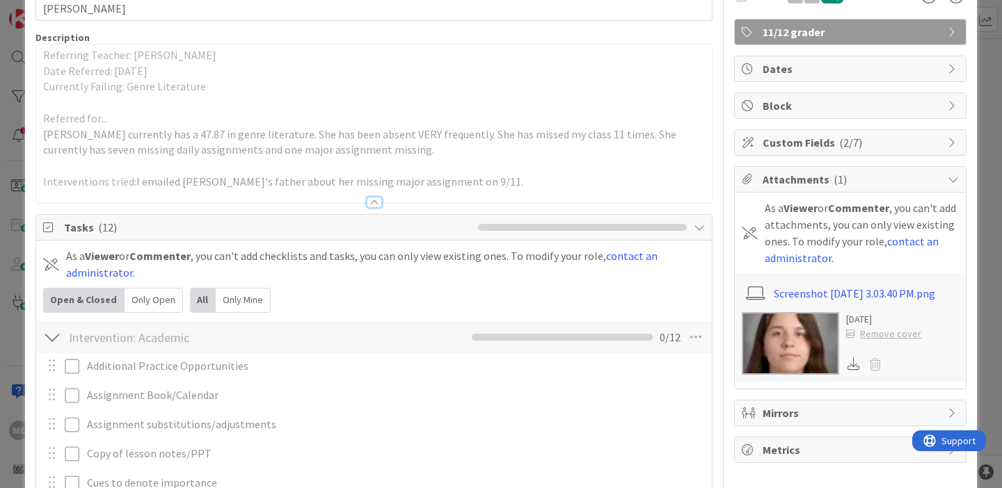
click at [803, 360] on img at bounding box center [789, 343] width 97 height 63
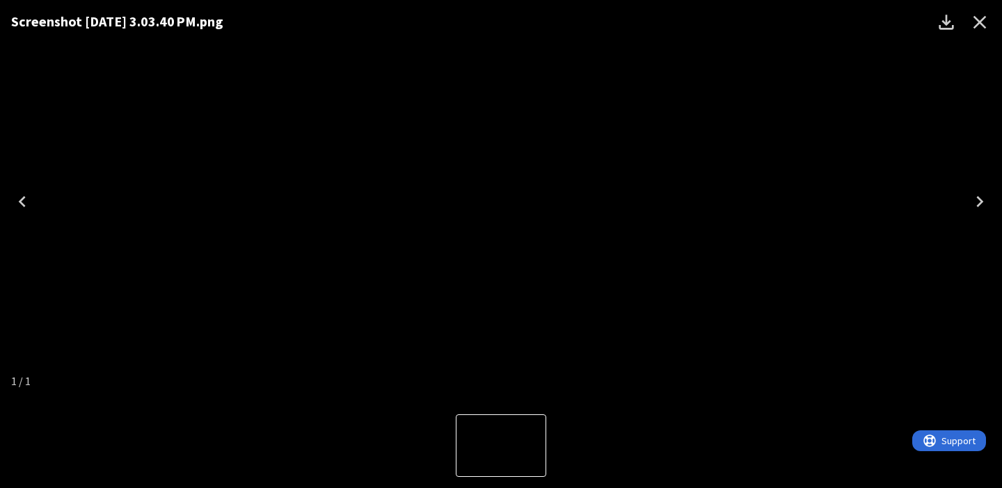
click at [980, 22] on icon "Close" at bounding box center [979, 22] width 13 height 13
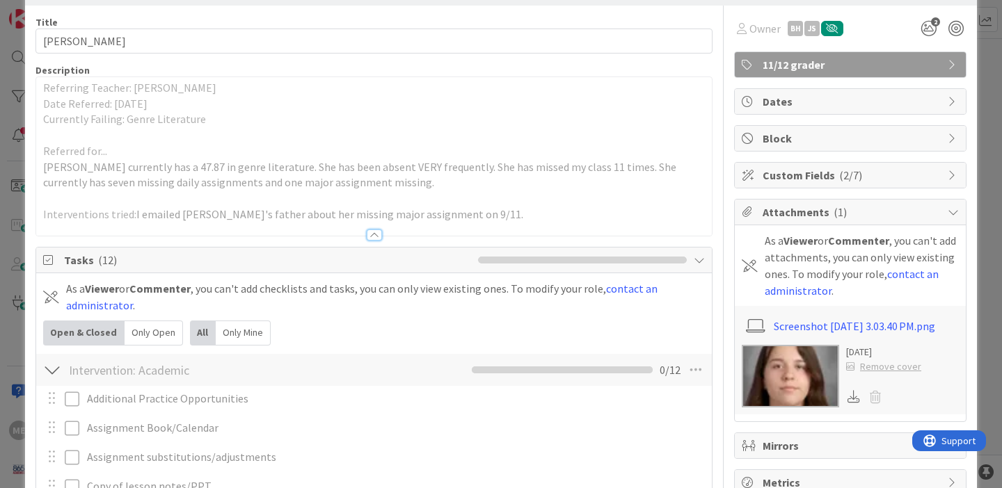
scroll to position [0, 0]
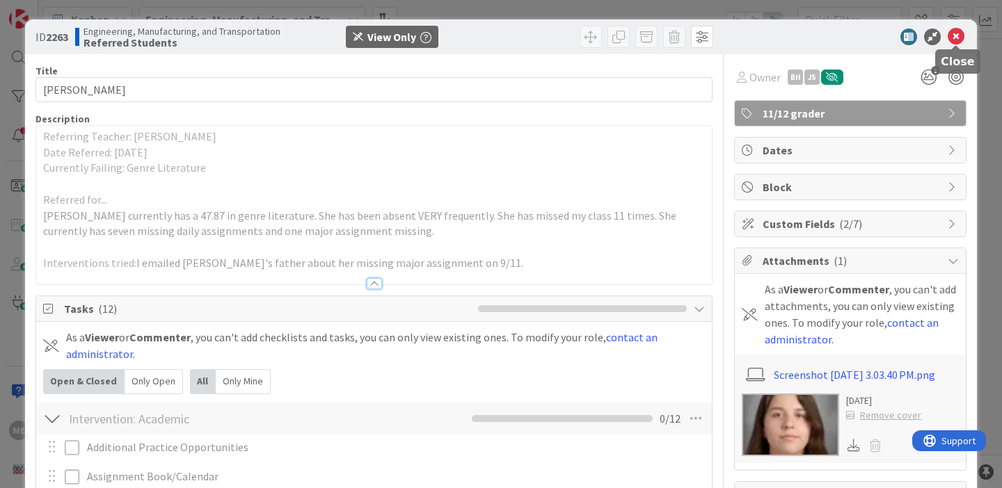
click at [957, 38] on icon at bounding box center [955, 37] width 17 height 17
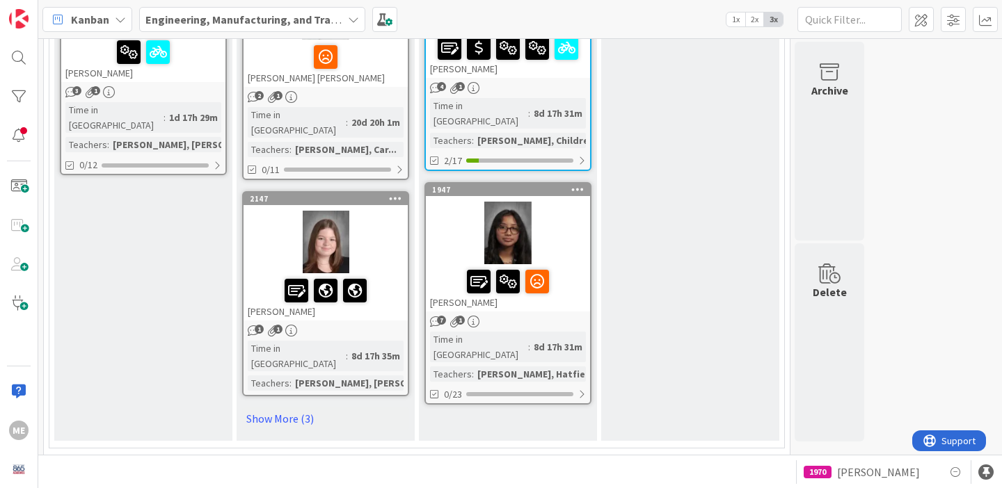
scroll to position [2169, 0]
